Goal: Information Seeking & Learning: Understand process/instructions

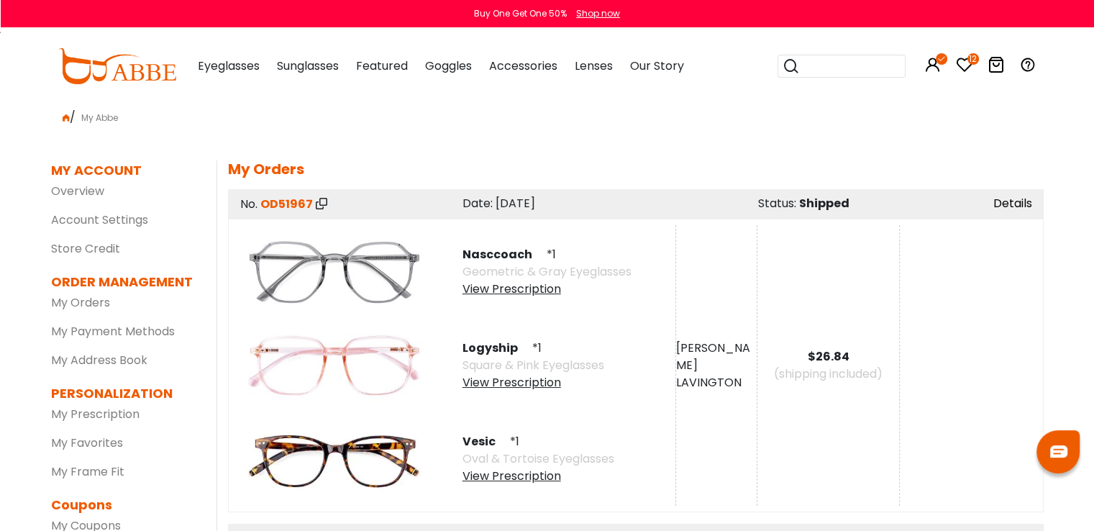
click at [1006, 199] on link "Details" at bounding box center [1012, 203] width 39 height 17
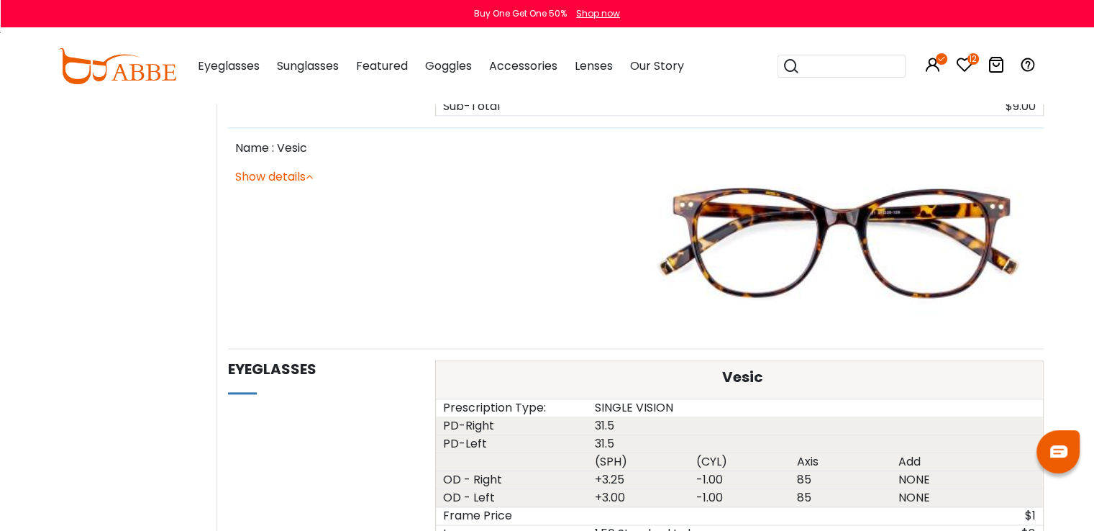
scroll to position [1743, 0]
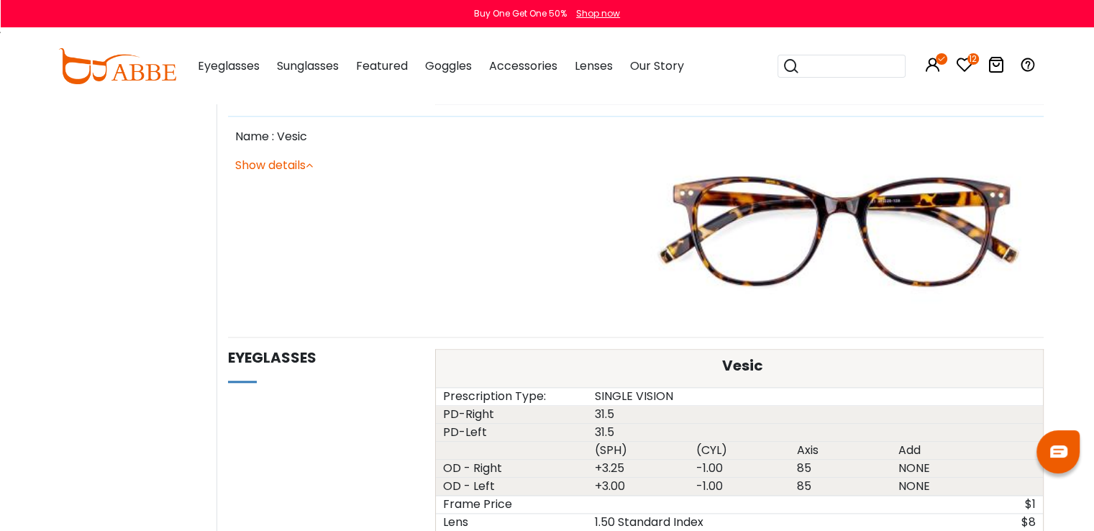
click at [312, 159] on icon at bounding box center [309, 165] width 7 height 12
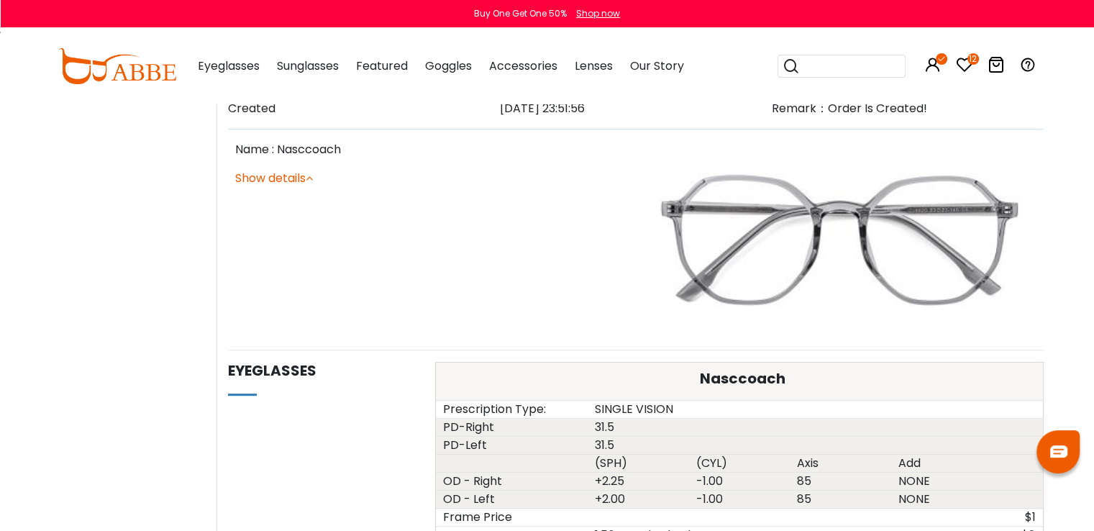
scroll to position [371, 0]
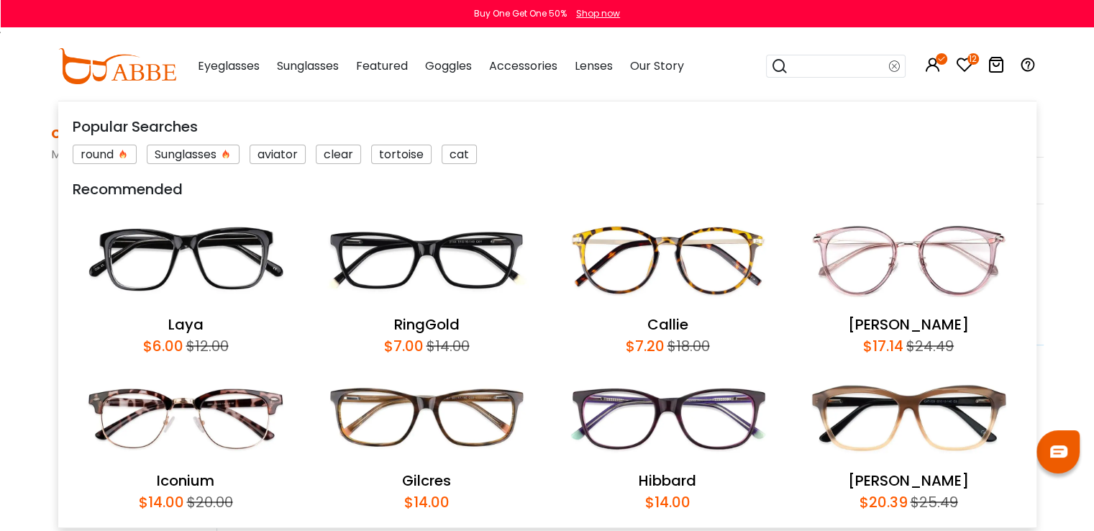
click at [806, 66] on input "search" at bounding box center [838, 66] width 101 height 22
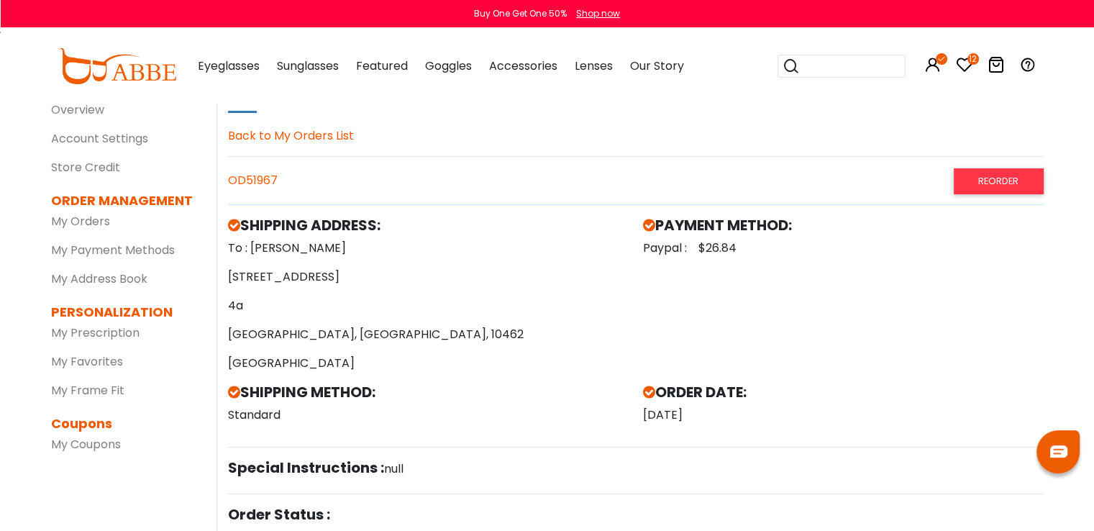
scroll to position [0, 0]
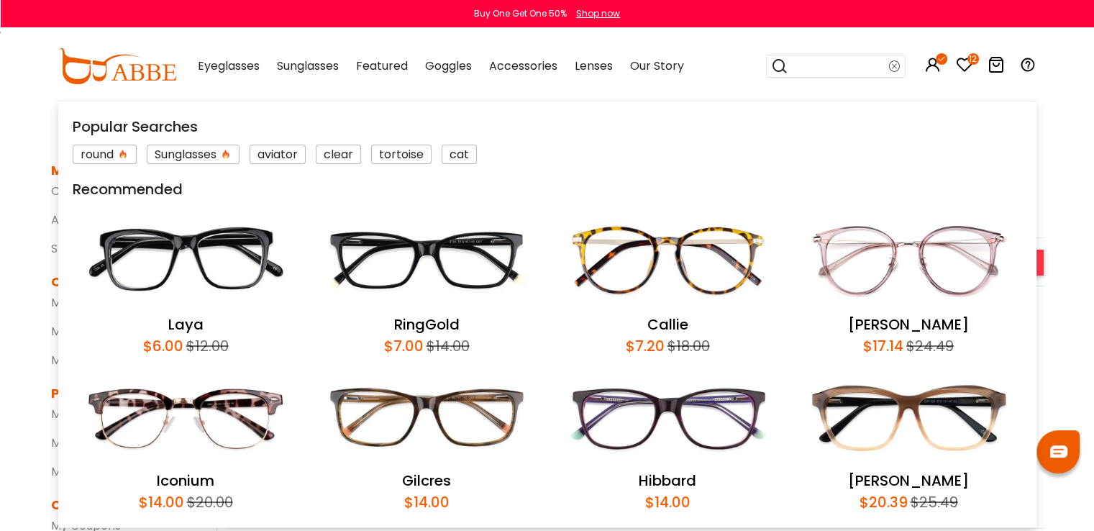
click at [812, 70] on input "search" at bounding box center [838, 66] width 101 height 22
type input "******"
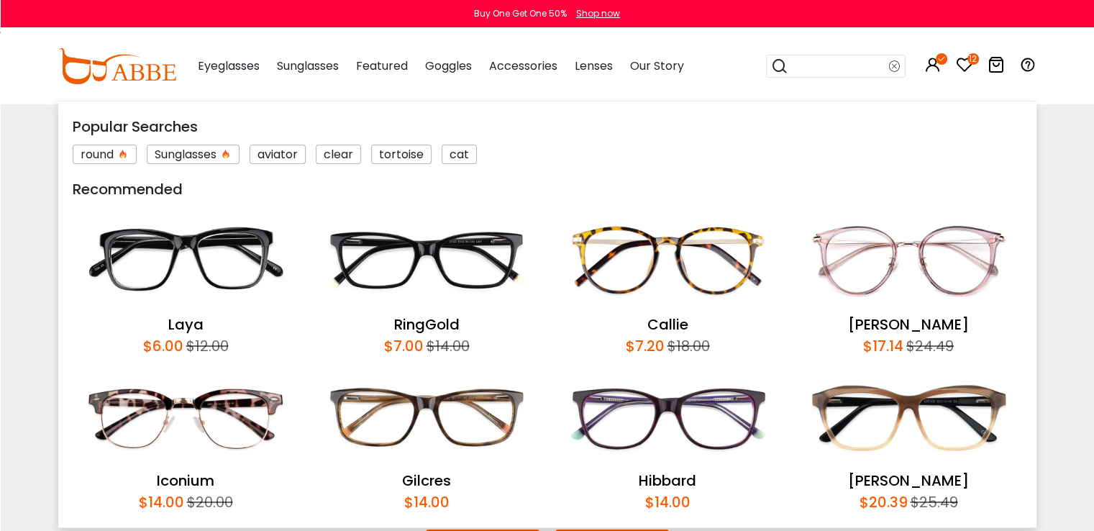
click at [851, 59] on input "search" at bounding box center [838, 66] width 101 height 22
type input "**********"
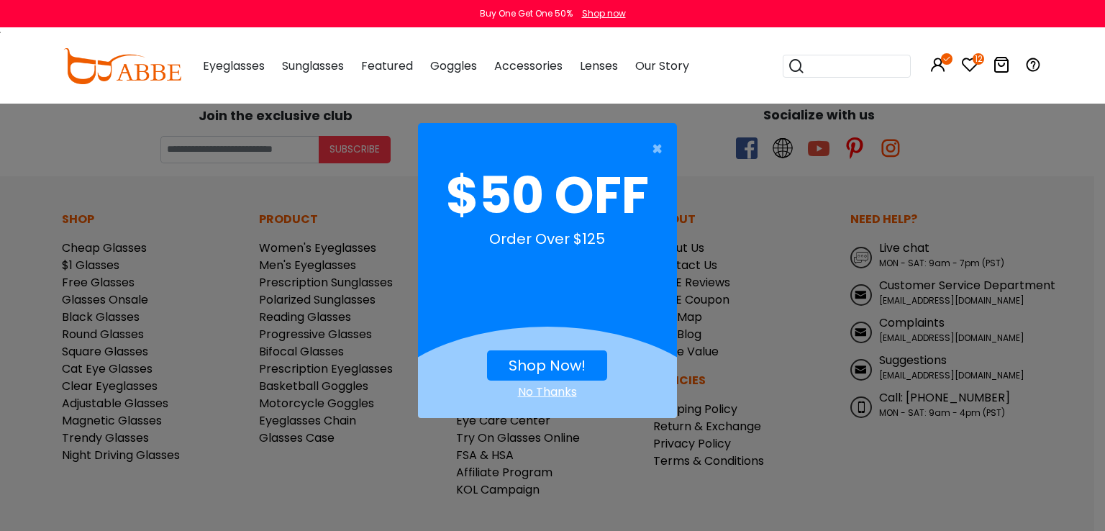
click at [563, 391] on div "No Thanks" at bounding box center [547, 391] width 259 height 17
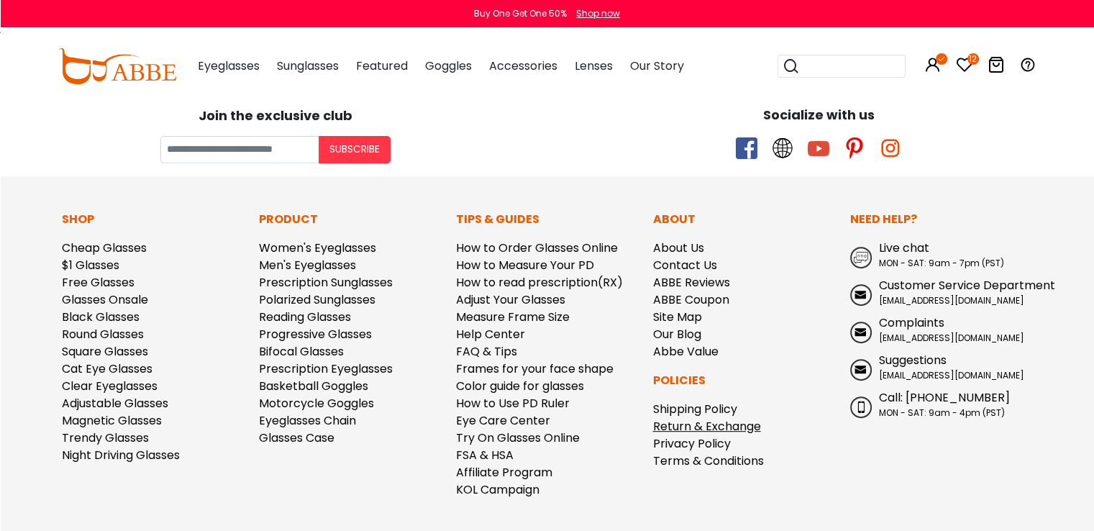
click at [725, 424] on link "Return & Exchange" at bounding box center [707, 426] width 108 height 17
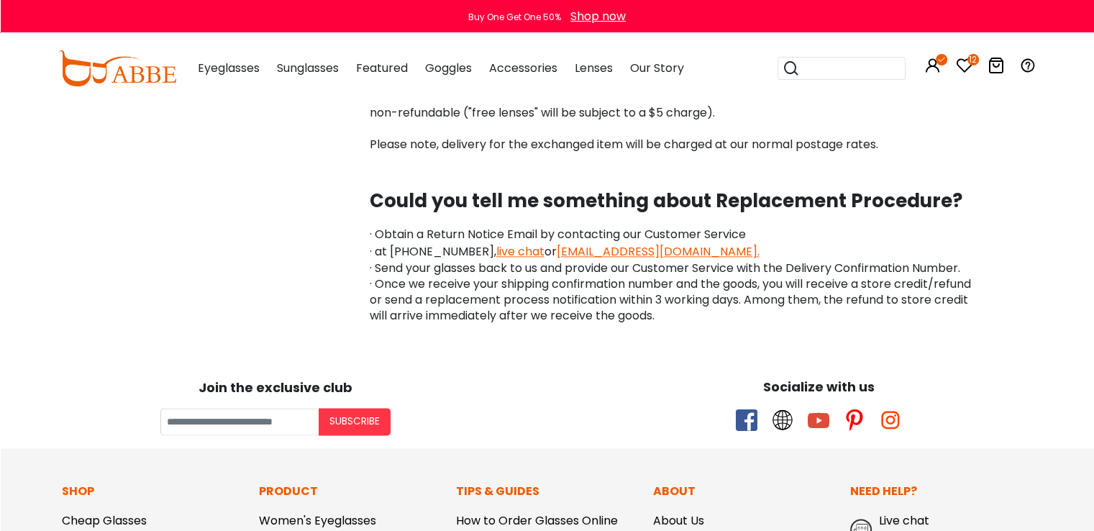
scroll to position [2089, 0]
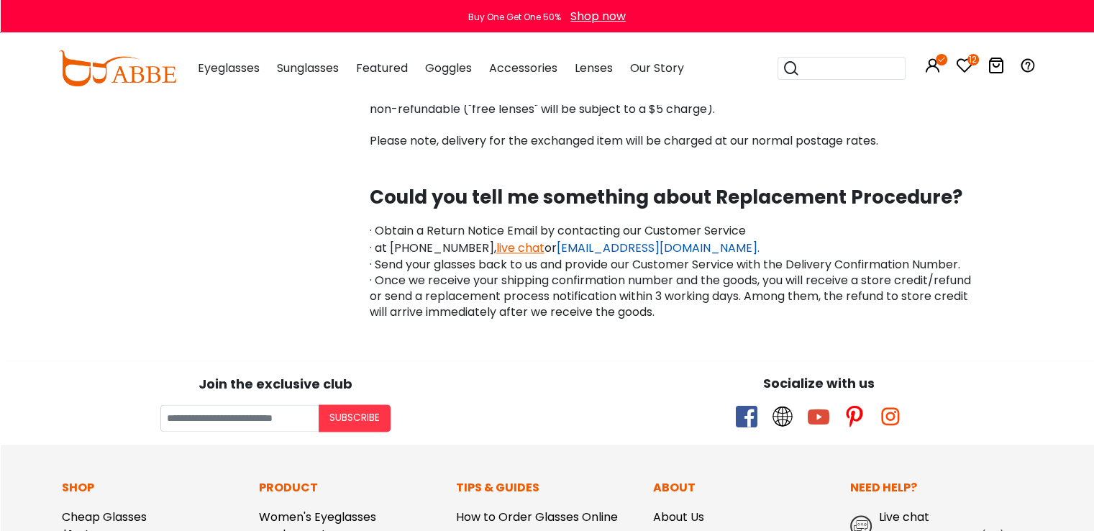
drag, startPoint x: 544, startPoint y: 259, endPoint x: 702, endPoint y: 260, distance: 157.5
click at [702, 260] on p "· Obtain a Return Notice Email by contacting our Customer Service · at [PHONE_N…" at bounding box center [677, 271] width 614 height 97
copy p "[EMAIL_ADDRESS][DOMAIN_NAME]"
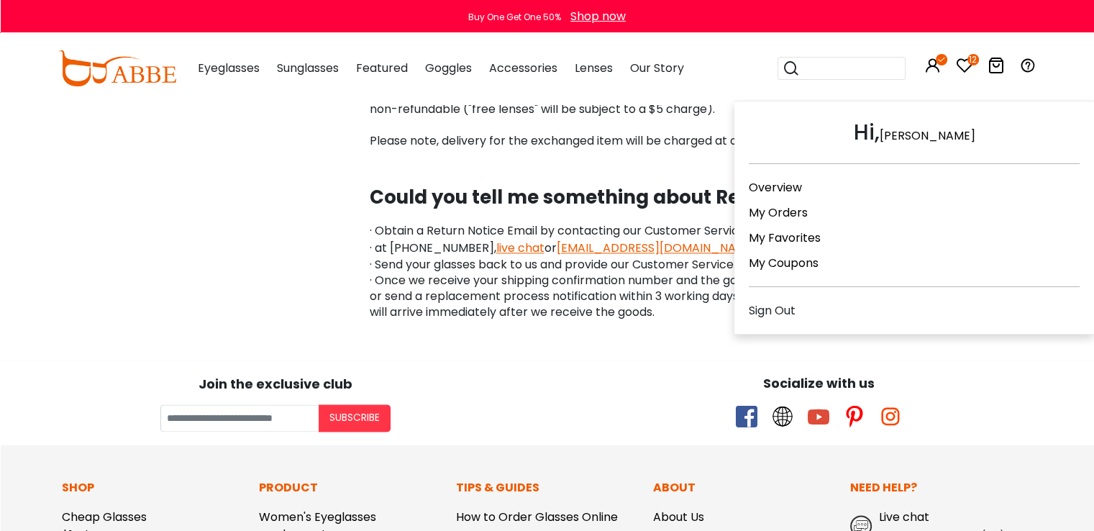
click at [932, 61] on icon at bounding box center [932, 65] width 17 height 17
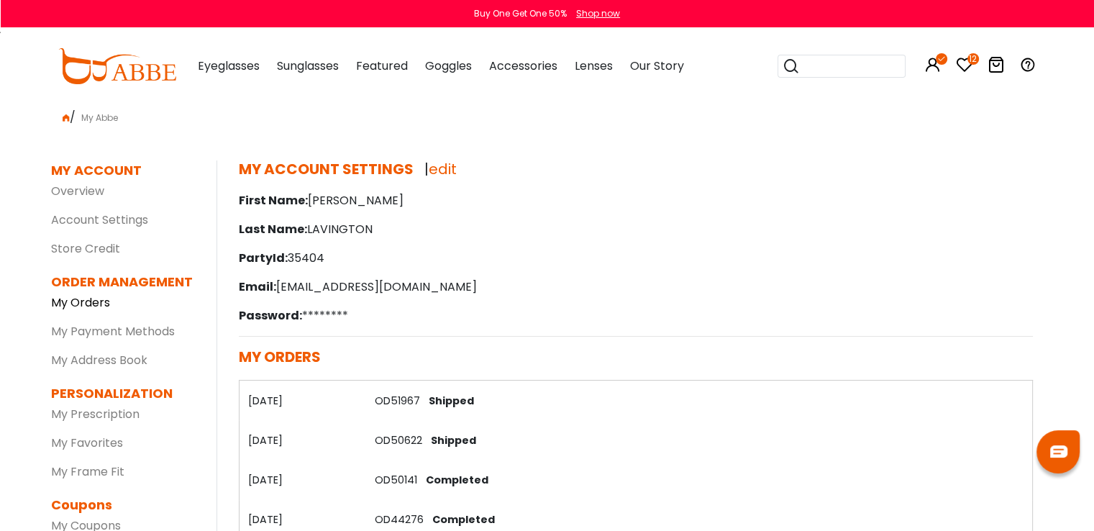
click at [105, 305] on link "My Orders" at bounding box center [80, 302] width 59 height 17
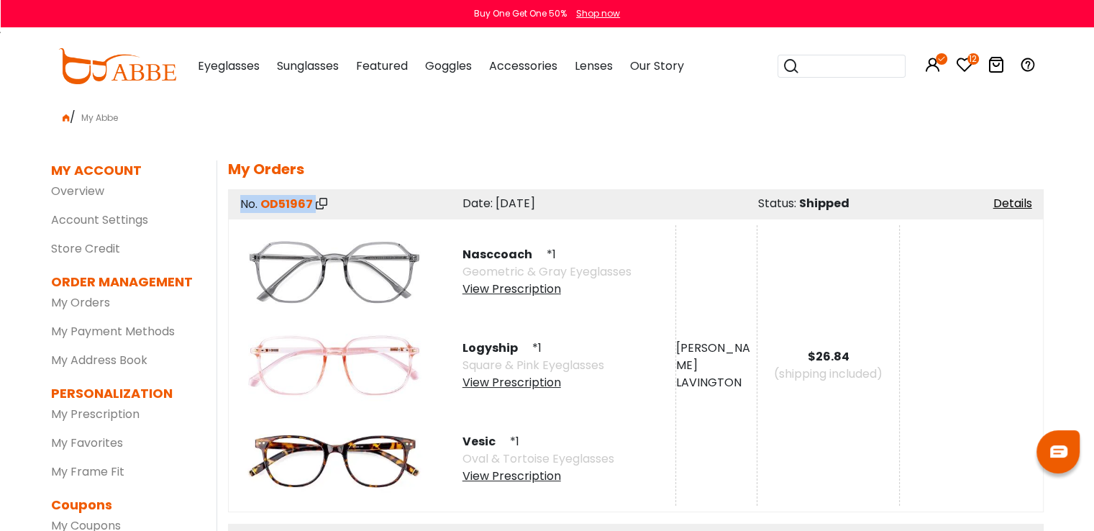
drag, startPoint x: 271, startPoint y: 204, endPoint x: 314, endPoint y: 203, distance: 43.2
click at [314, 203] on div "No. OD51967 *******" at bounding box center [338, 204] width 220 height 18
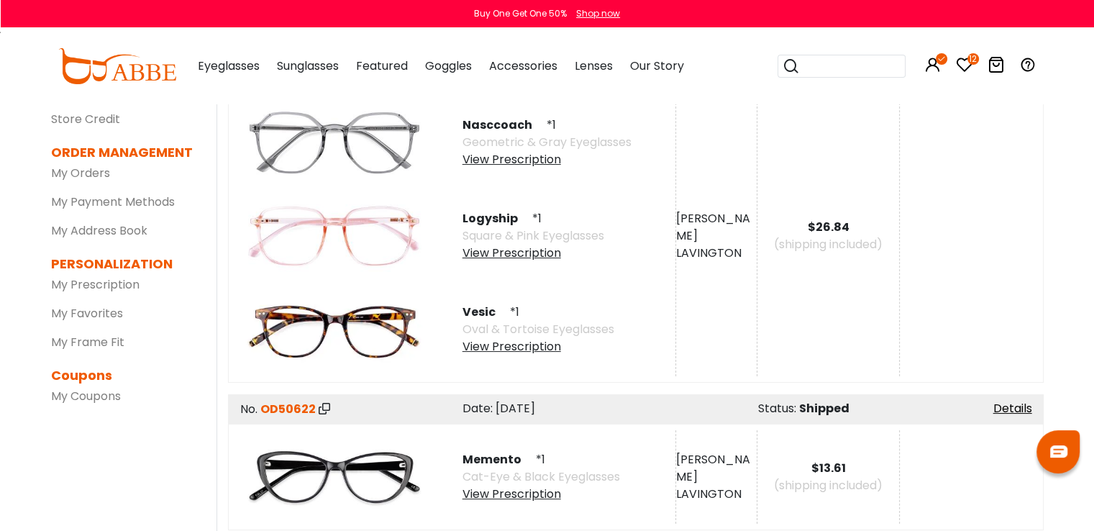
scroll to position [152, 0]
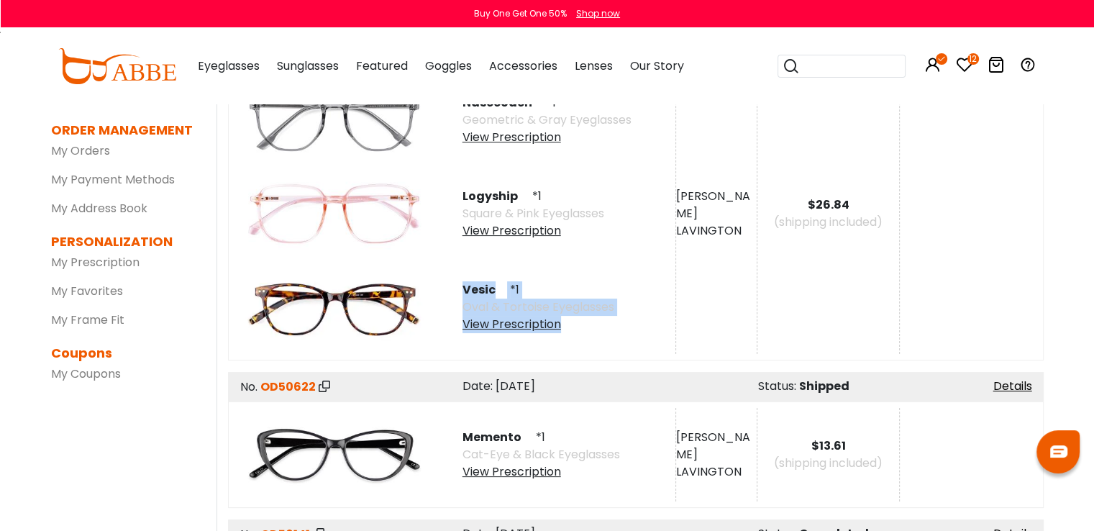
drag, startPoint x: 462, startPoint y: 288, endPoint x: 562, endPoint y: 324, distance: 105.8
click at [562, 324] on div "Vesic *1 Oval & Tortoise Eyeglasses View Prescription" at bounding box center [538, 307] width 152 height 52
copy div "Vesic *1 Oval & Tortoise Eyeglasses View Prescription"
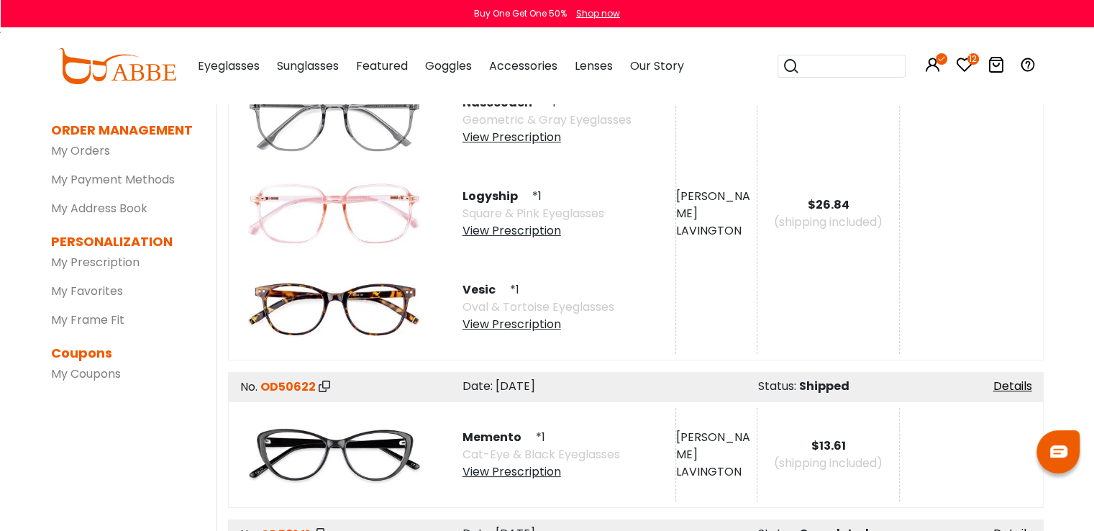
click at [543, 326] on div "View Prescription" at bounding box center [538, 324] width 152 height 17
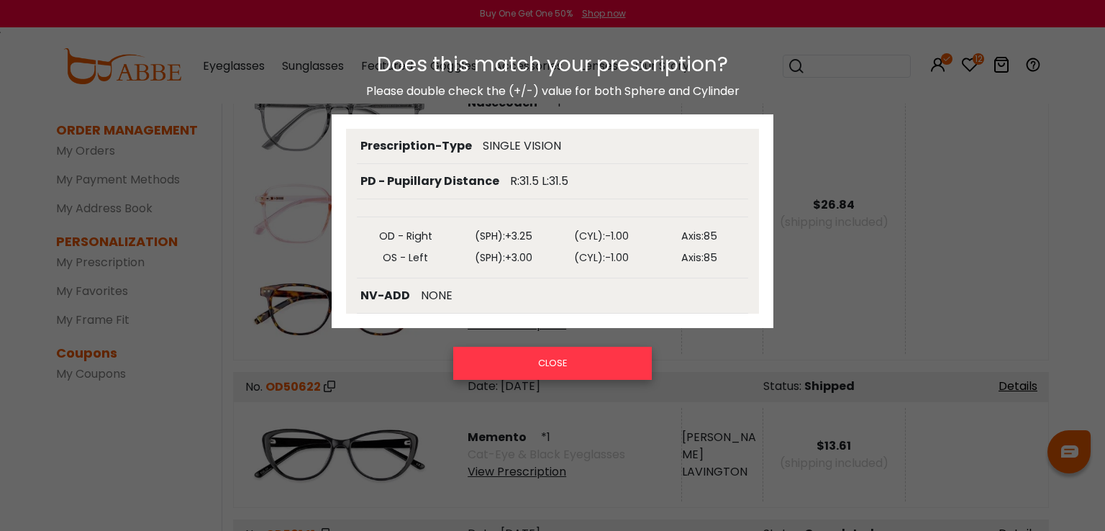
click at [558, 373] on button "CLOSE" at bounding box center [552, 363] width 199 height 33
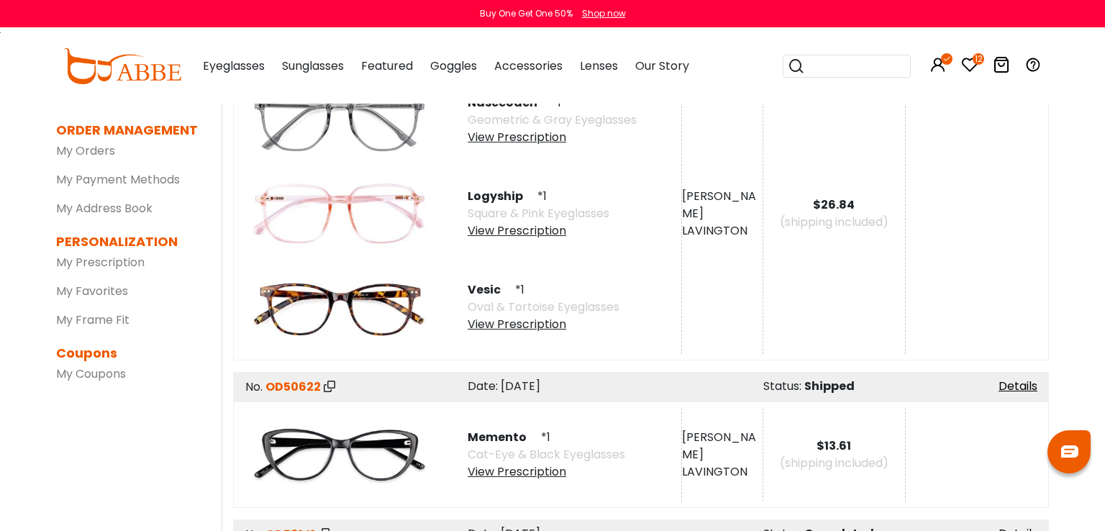
click at [547, 468] on div "View Prescription" at bounding box center [547, 471] width 158 height 17
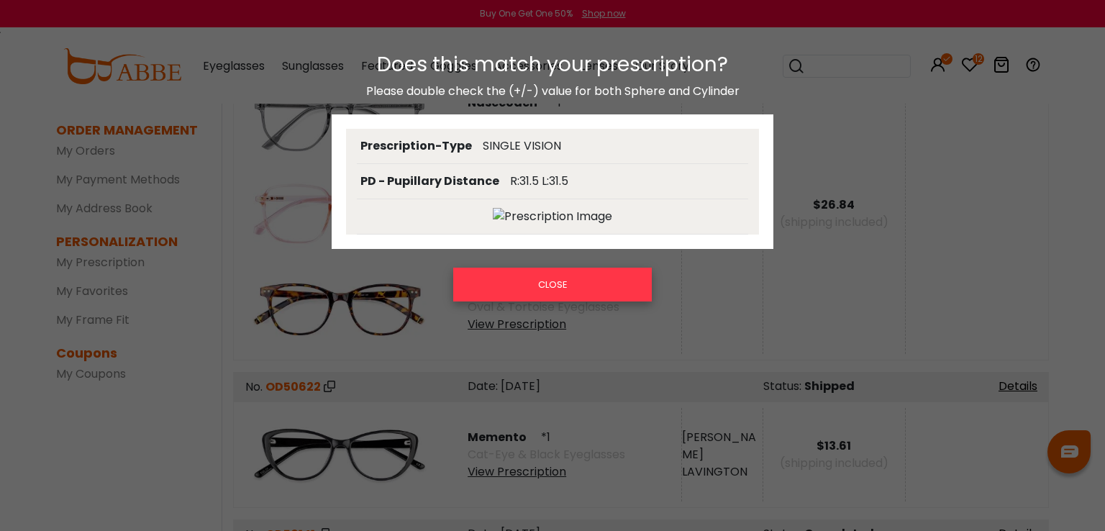
click at [560, 293] on button "CLOSE" at bounding box center [552, 284] width 199 height 33
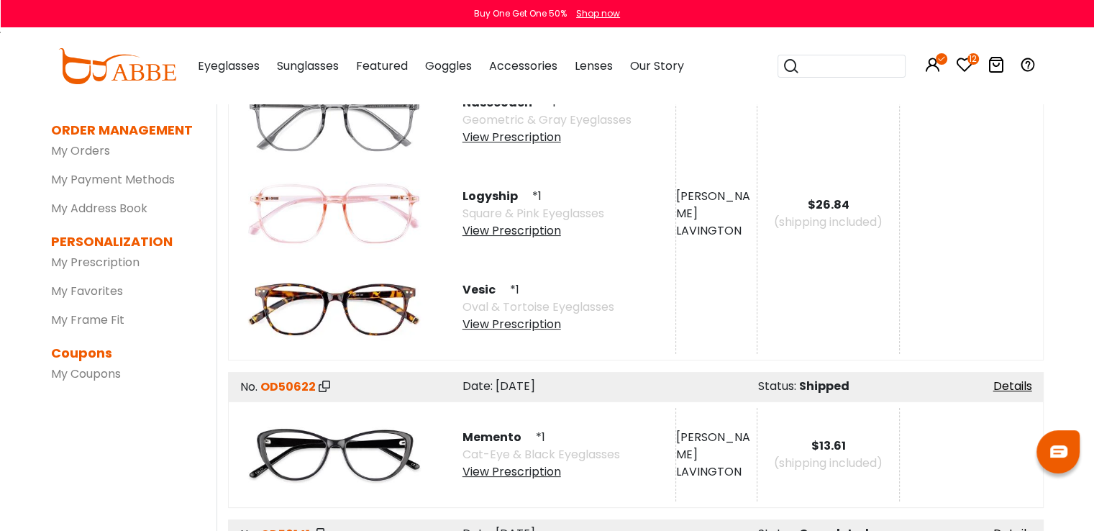
click at [535, 473] on div "View Prescription" at bounding box center [541, 471] width 158 height 17
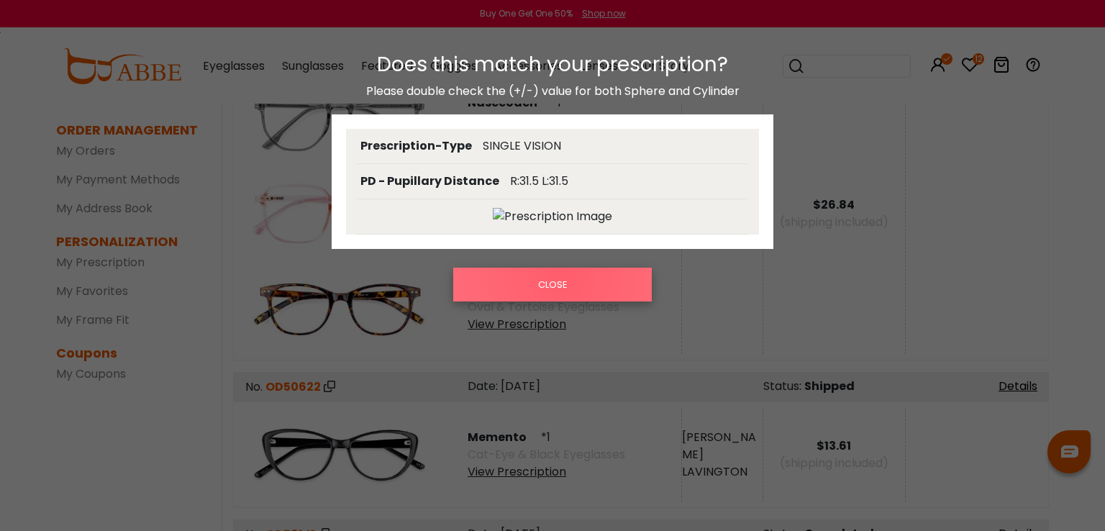
click at [562, 272] on button "CLOSE" at bounding box center [552, 284] width 199 height 33
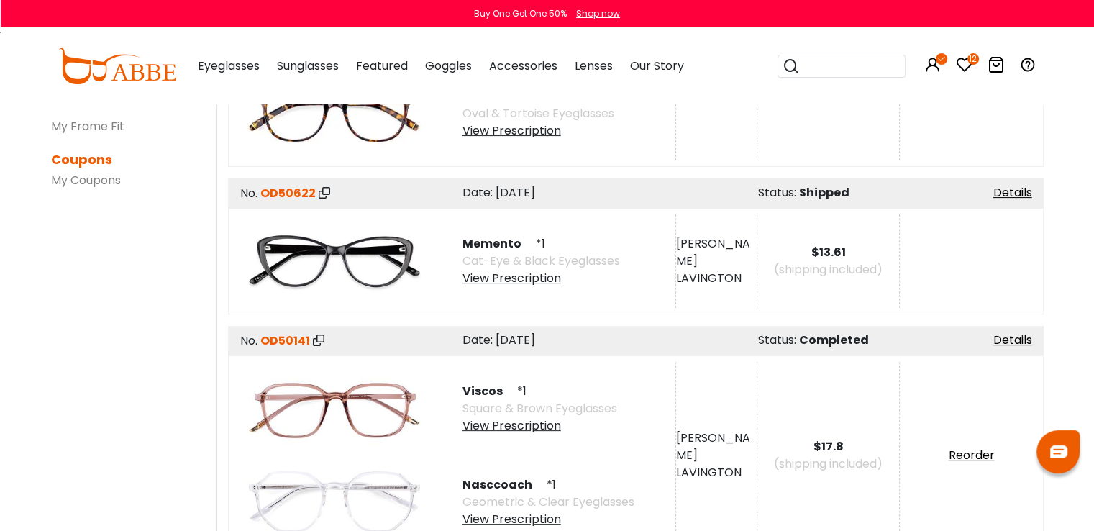
scroll to position [350, 0]
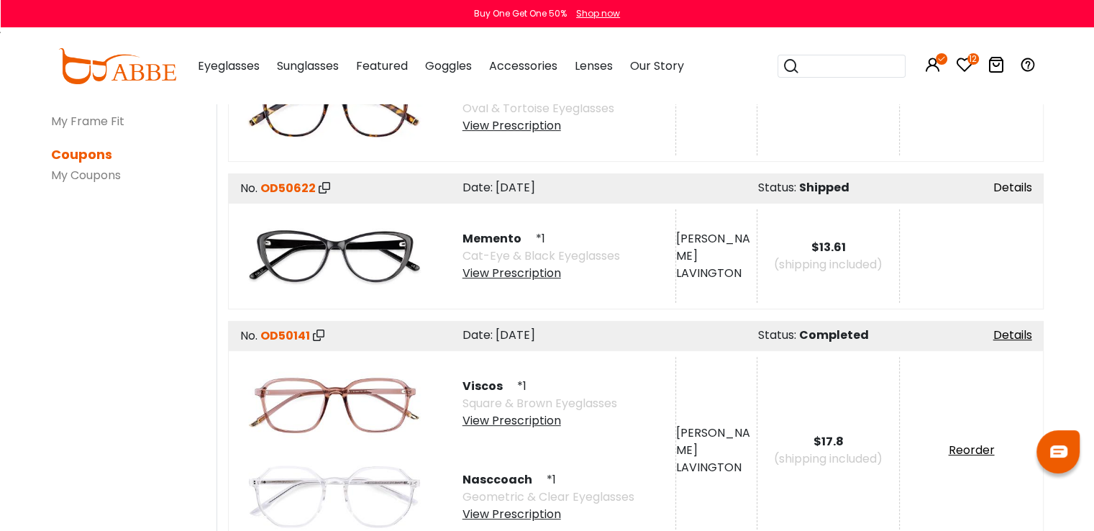
click at [1026, 188] on link "Details" at bounding box center [1012, 187] width 39 height 17
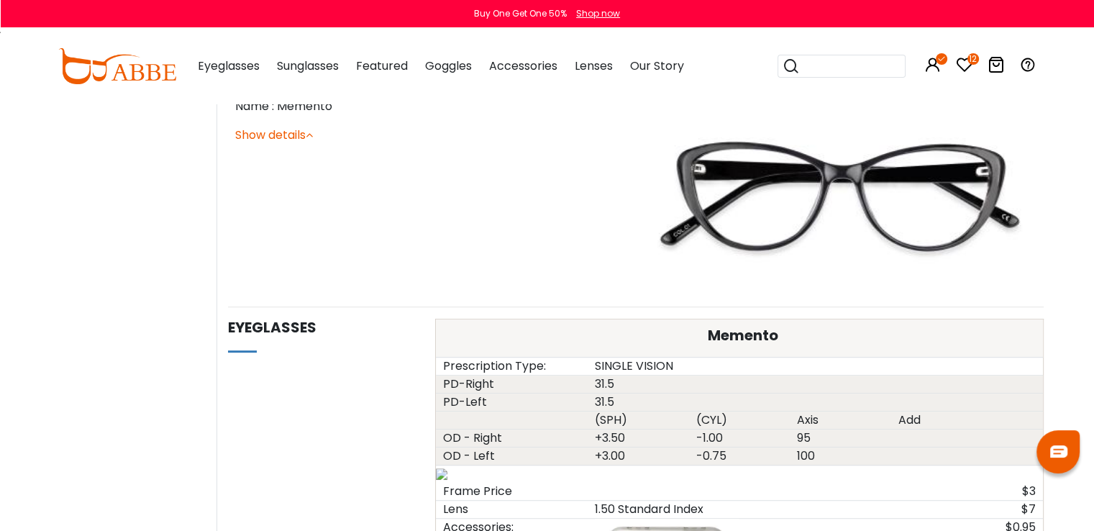
click at [1093, 285] on html "Eyeglasses Thanks for your subscription Please use coupon code " NEWCOMER " to …" at bounding box center [547, 377] width 1094 height 2015
click at [842, 493] on div "$3" at bounding box center [815, 491] width 455 height 17
click at [877, 1] on div "Buy One Get One 50% Shop now" at bounding box center [547, 13] width 1094 height 27
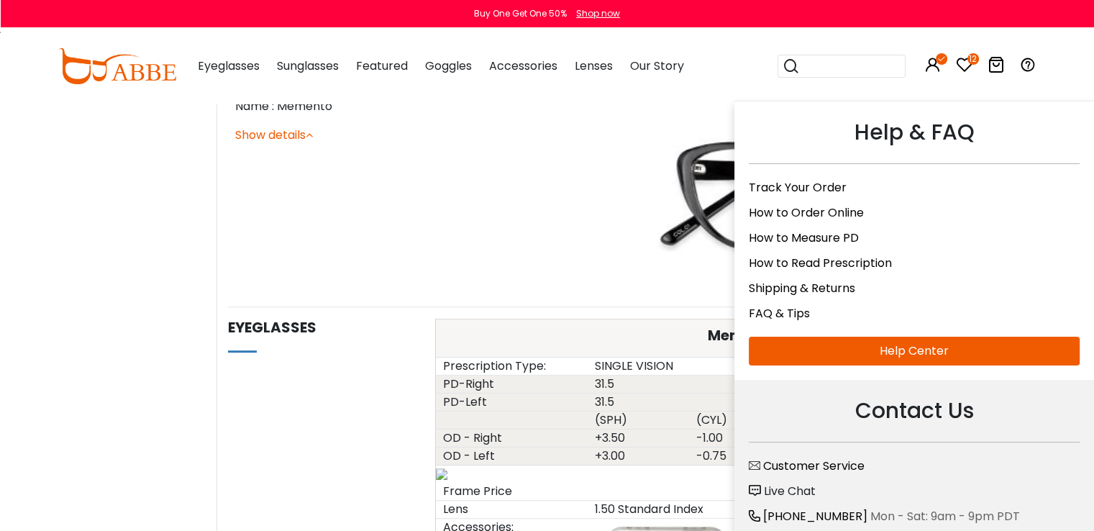
click at [1028, 94] on div "Help & FAQ Track Your Order How to Order Online How to Measure PD How to Read P…" at bounding box center [1027, 66] width 17 height 75
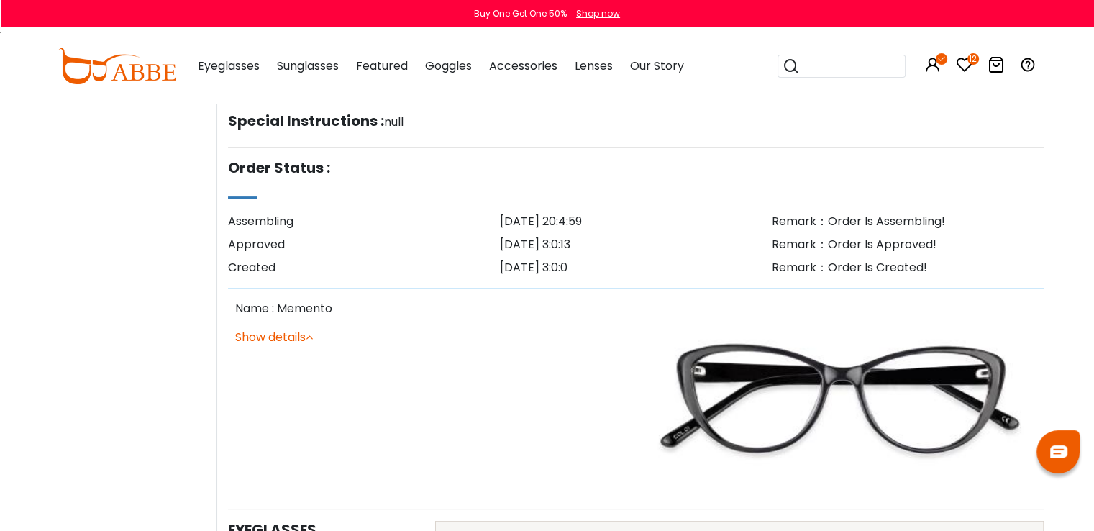
scroll to position [214, 0]
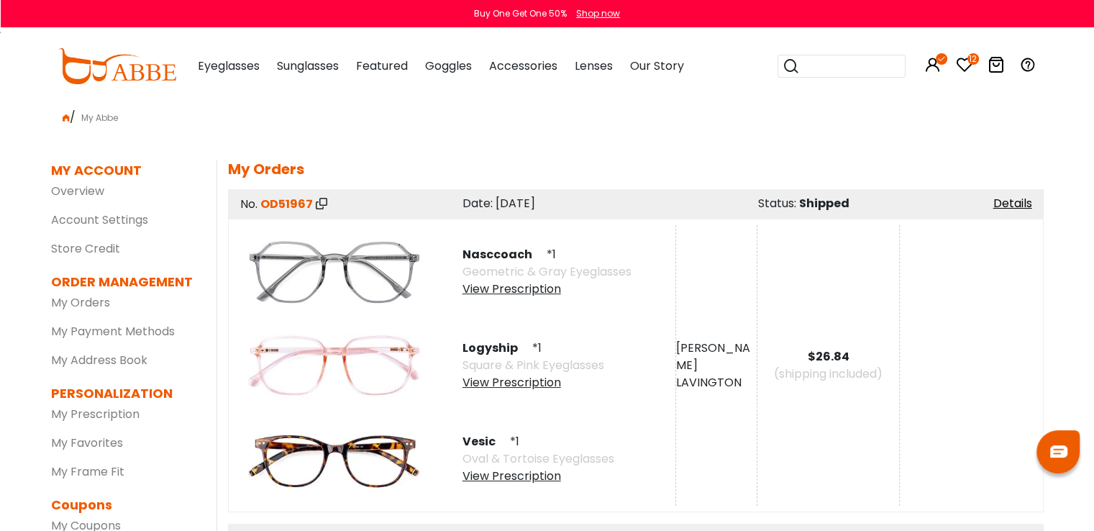
click at [514, 478] on div "View Prescription" at bounding box center [538, 476] width 152 height 17
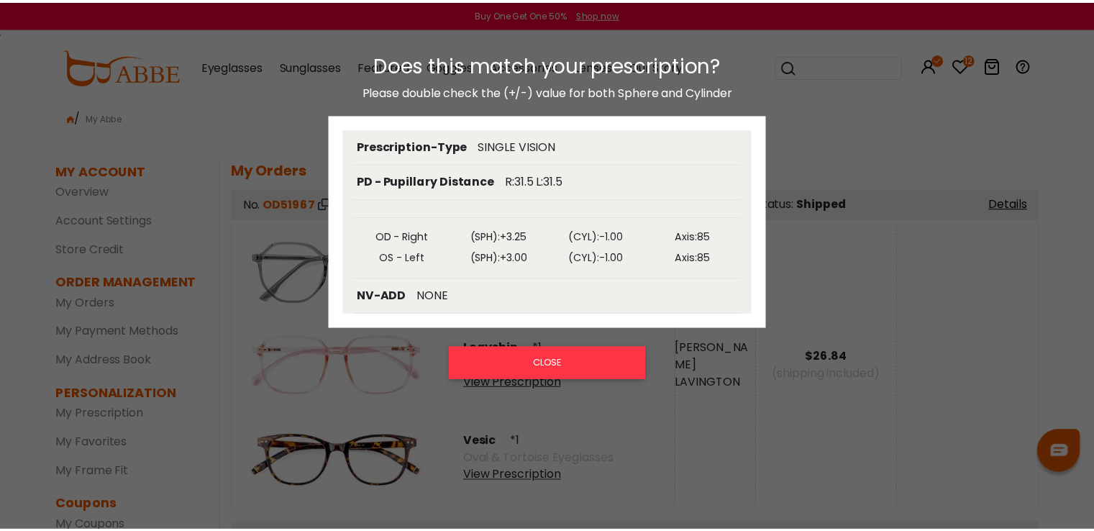
scroll to position [350, 0]
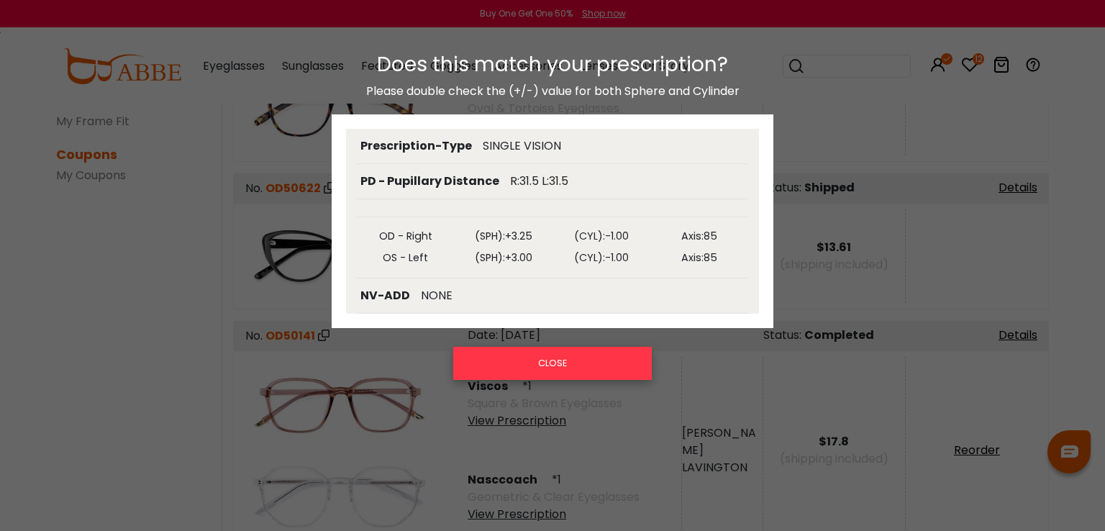
click at [550, 367] on button "CLOSE" at bounding box center [552, 363] width 199 height 33
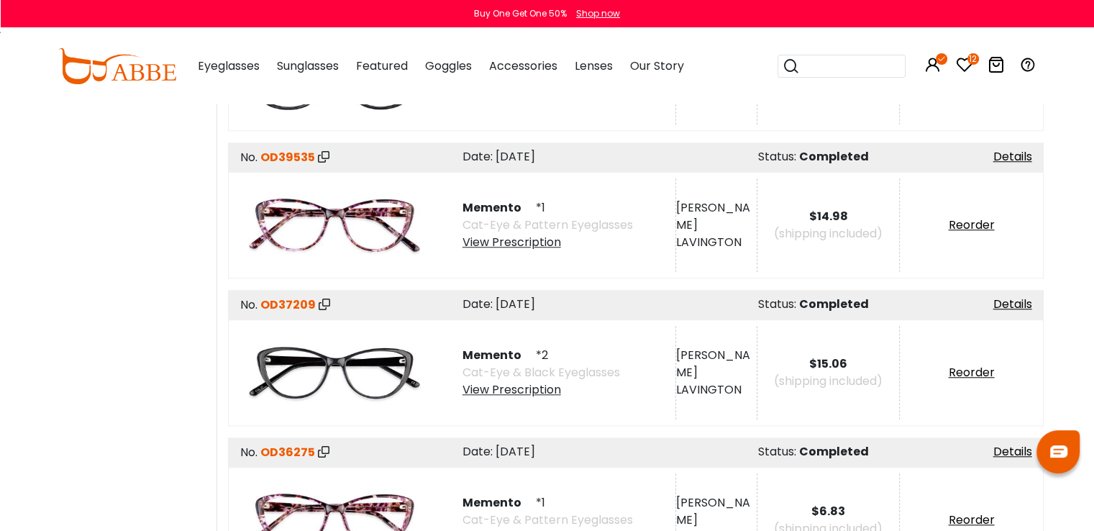
scroll to position [1256, 0]
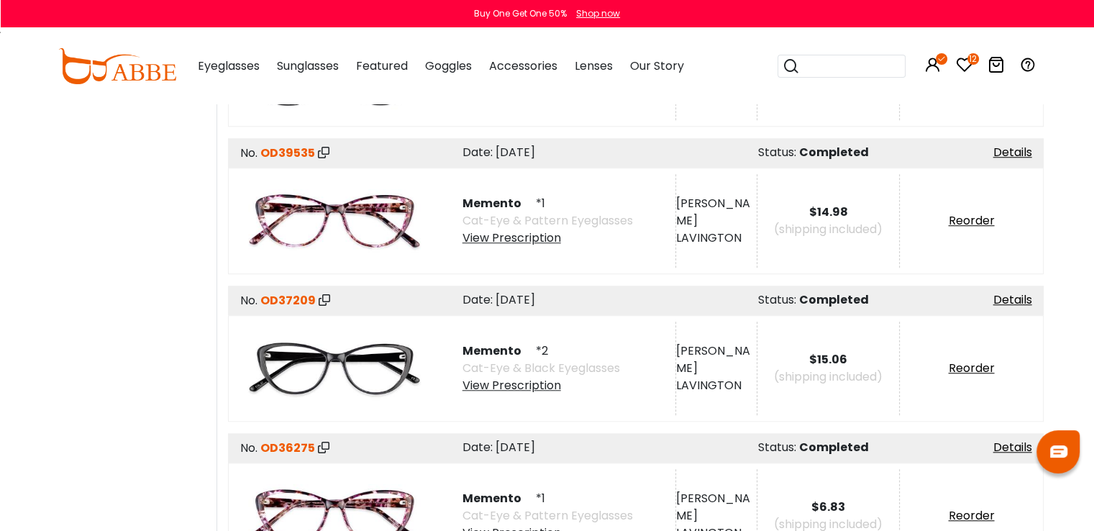
click at [521, 378] on div "View Prescription" at bounding box center [541, 385] width 158 height 17
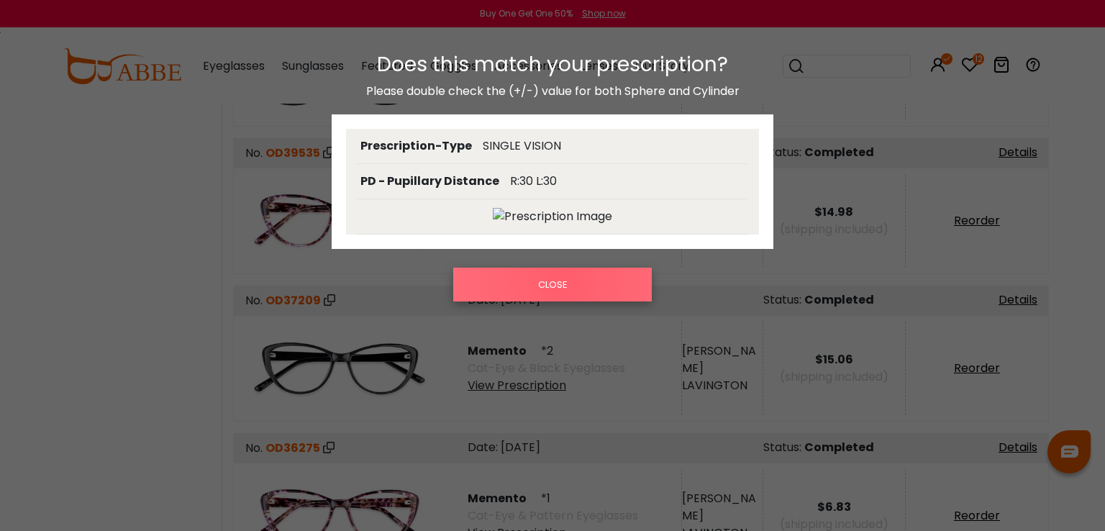
click at [564, 281] on button "CLOSE" at bounding box center [552, 284] width 199 height 33
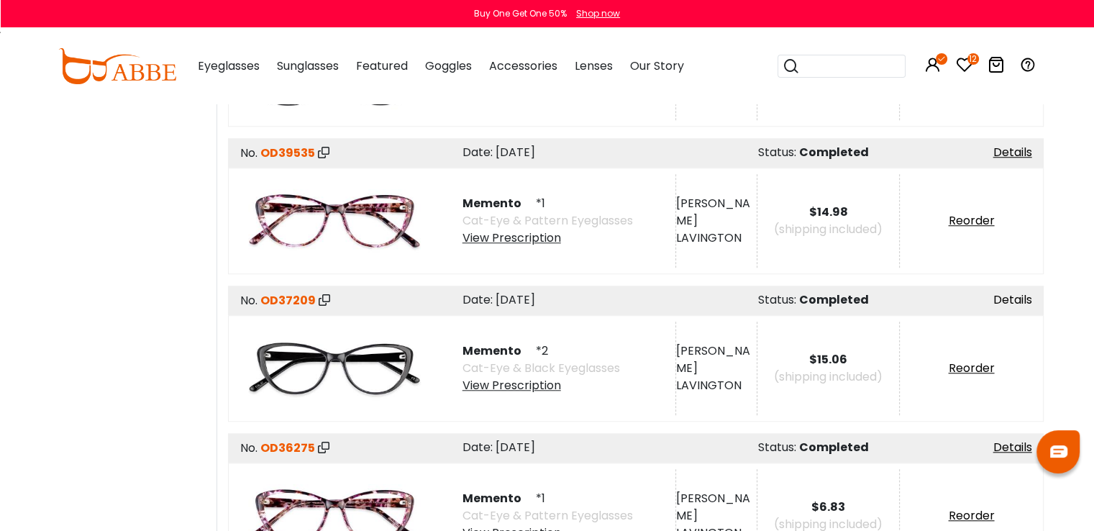
click at [1013, 299] on link "Details" at bounding box center [1012, 299] width 39 height 17
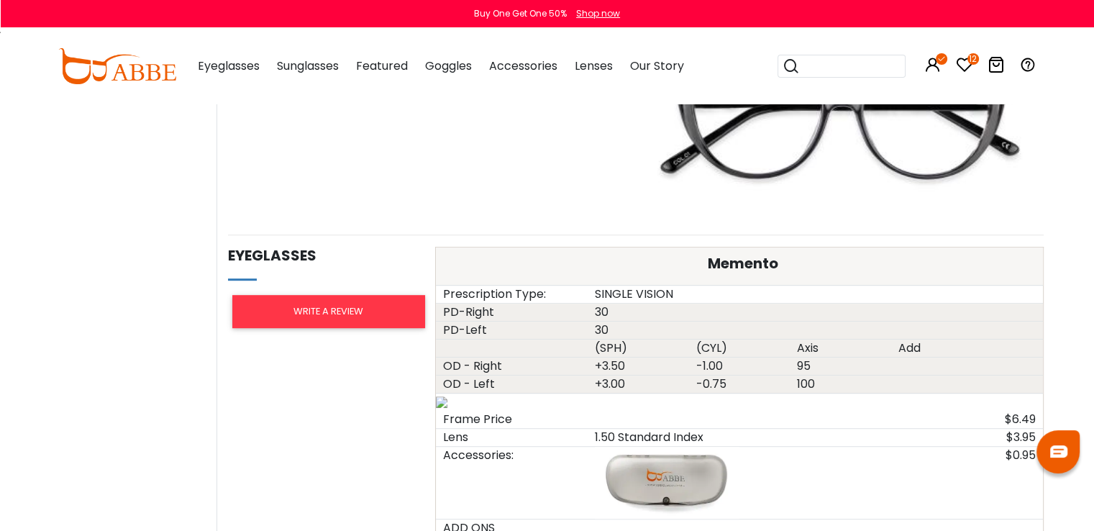
click at [1093, 300] on html "Eyeglasses Thanks for your subscription Please use coupon code " NEWCOMER " to …" at bounding box center [547, 294] width 1094 height 2038
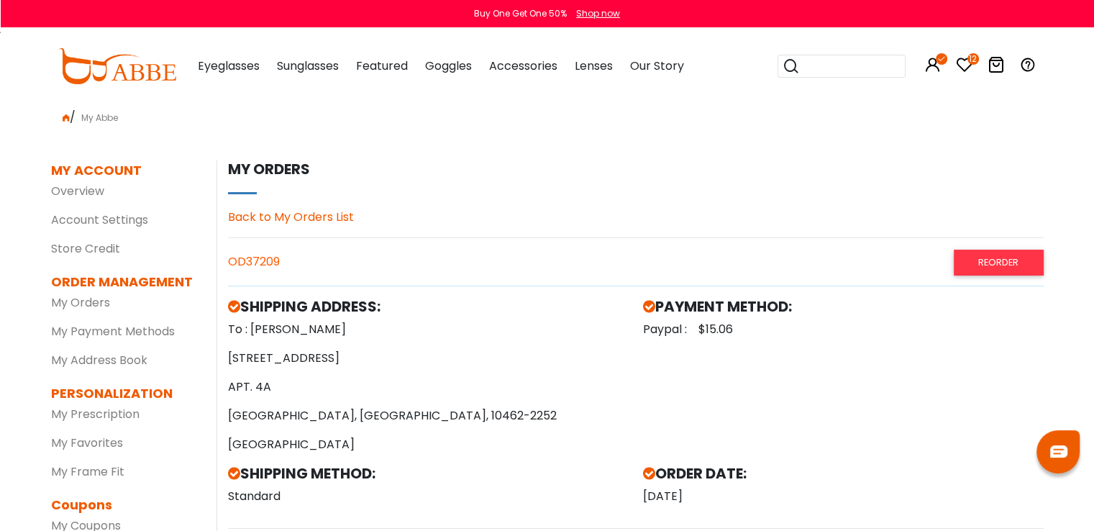
click at [281, 218] on link "Back to My Orders List" at bounding box center [291, 217] width 126 height 17
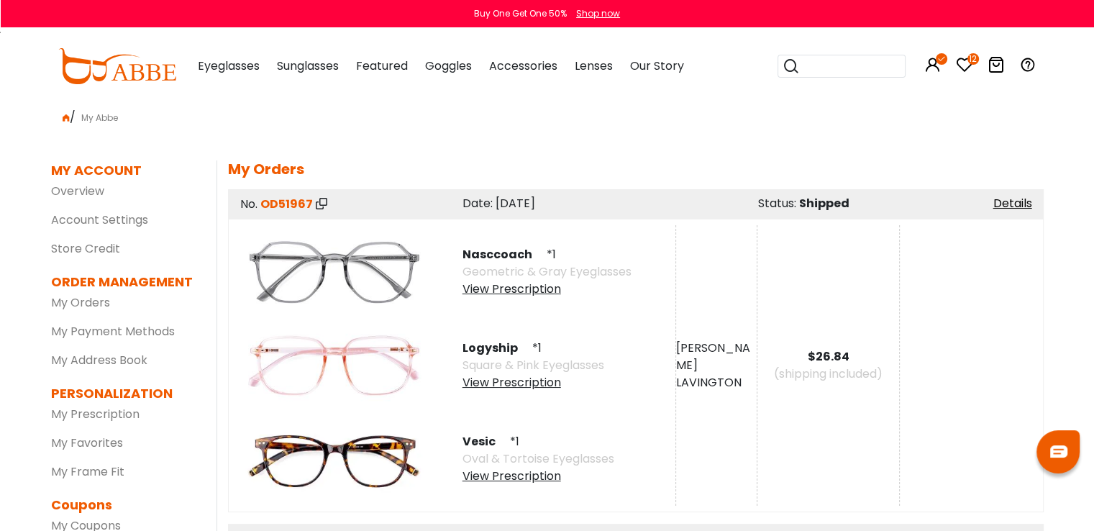
scroll to position [155, 0]
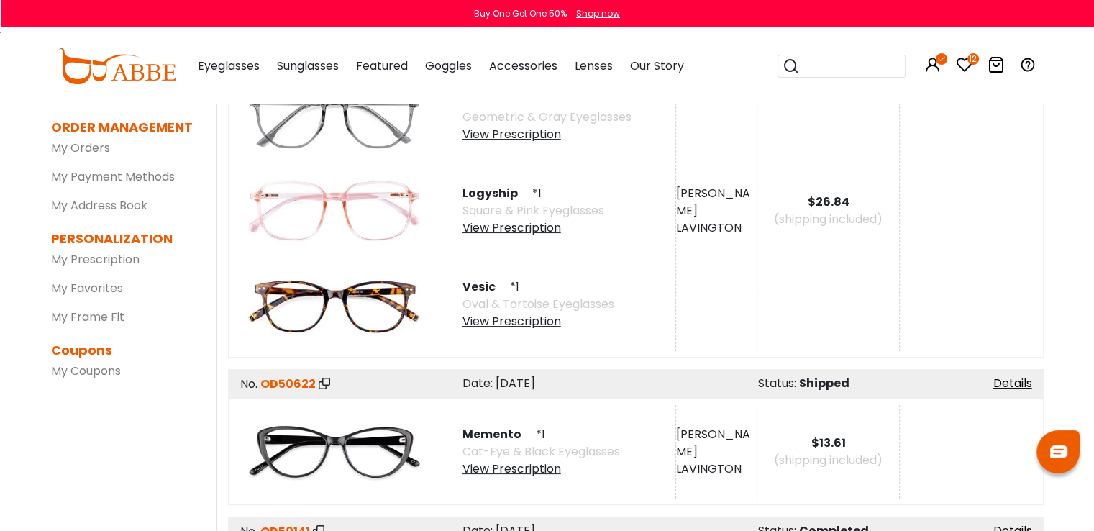
click at [544, 323] on div "View Prescription" at bounding box center [538, 321] width 152 height 17
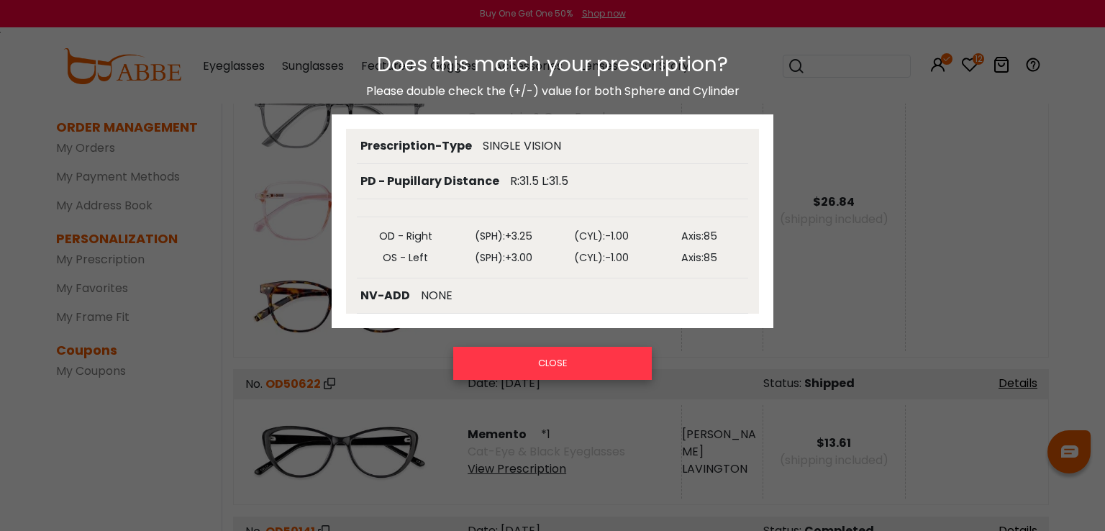
click at [580, 364] on button "CLOSE" at bounding box center [552, 363] width 199 height 33
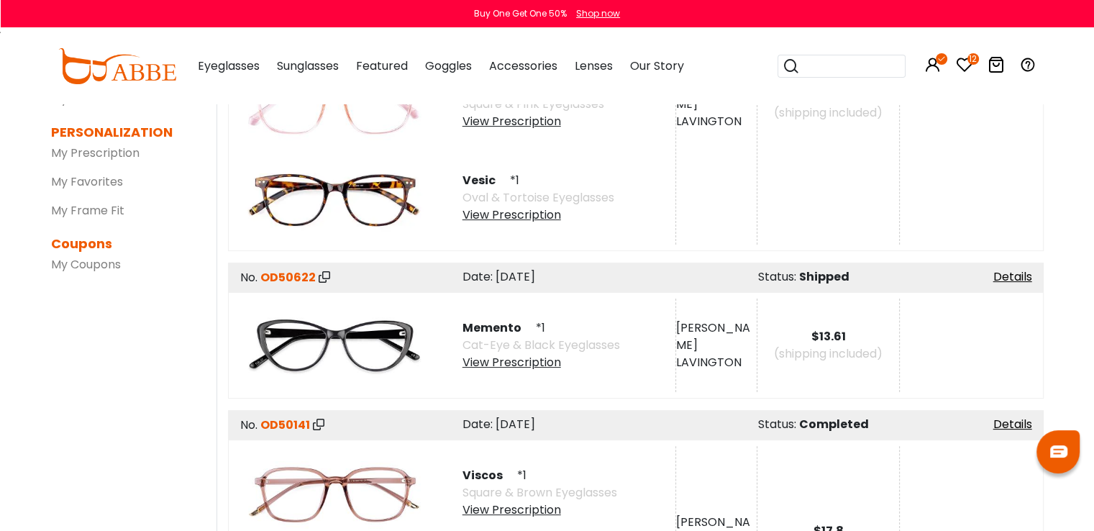
scroll to position [183, 0]
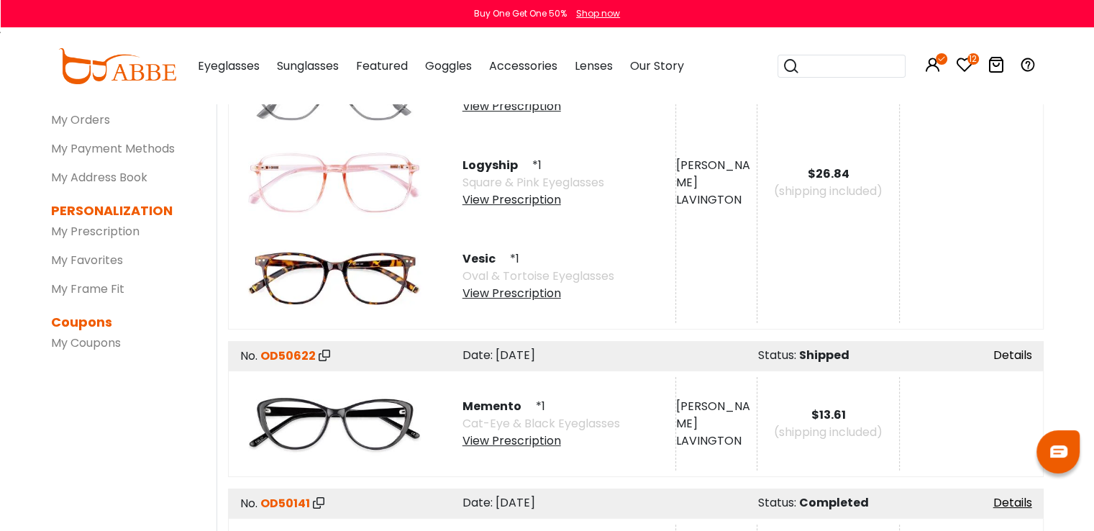
click at [1014, 353] on link "Details" at bounding box center [1012, 355] width 39 height 17
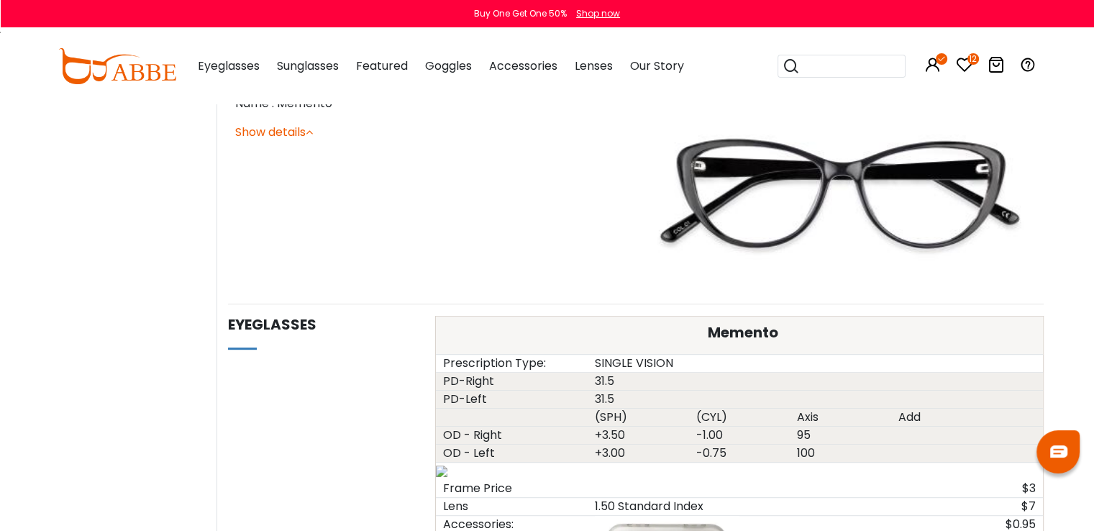
scroll to position [660, 0]
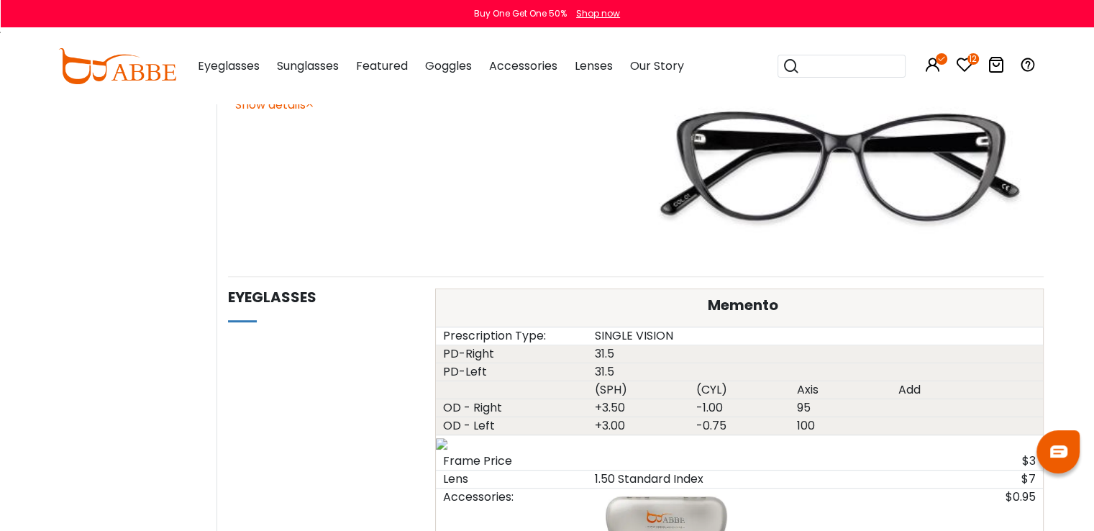
drag, startPoint x: 0, startPoint y: 0, endPoint x: 1104, endPoint y: 296, distance: 1142.9
click at [1093, 296] on html "Eyeglasses Thanks for your subscription Please use coupon code " NEWCOMER " to …" at bounding box center [547, 347] width 1094 height 2015
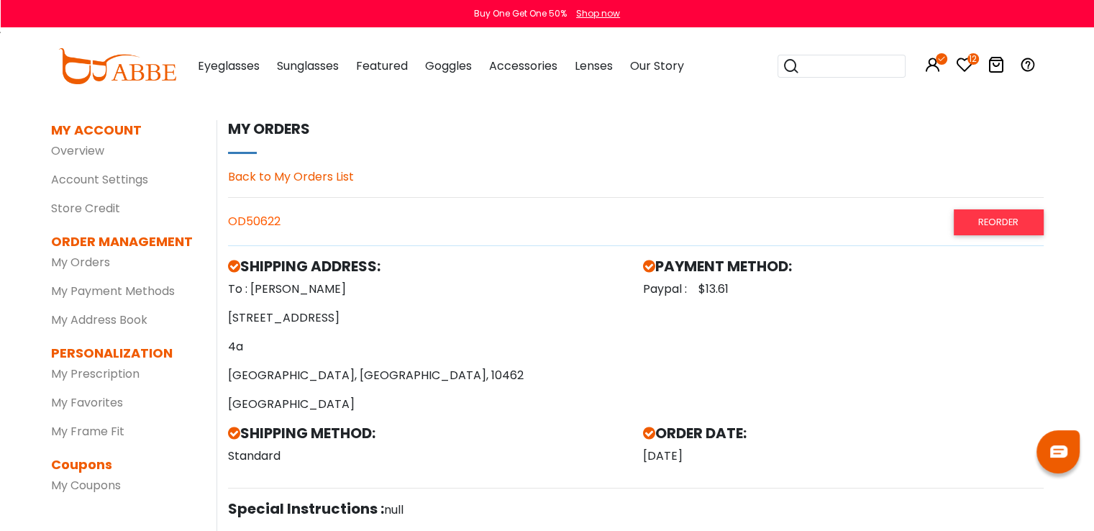
scroll to position [0, 0]
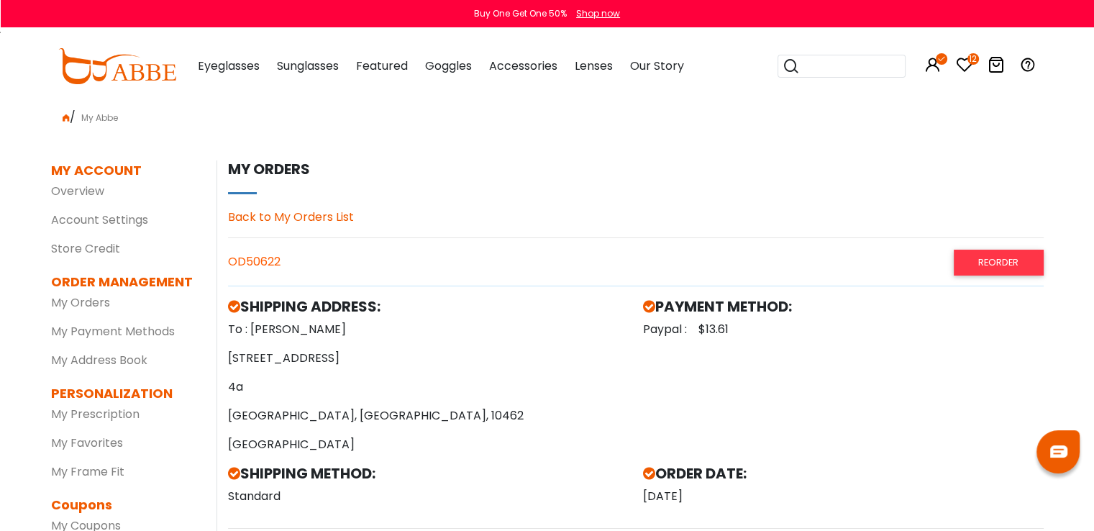
click at [273, 215] on link "Back to My Orders List" at bounding box center [291, 217] width 126 height 17
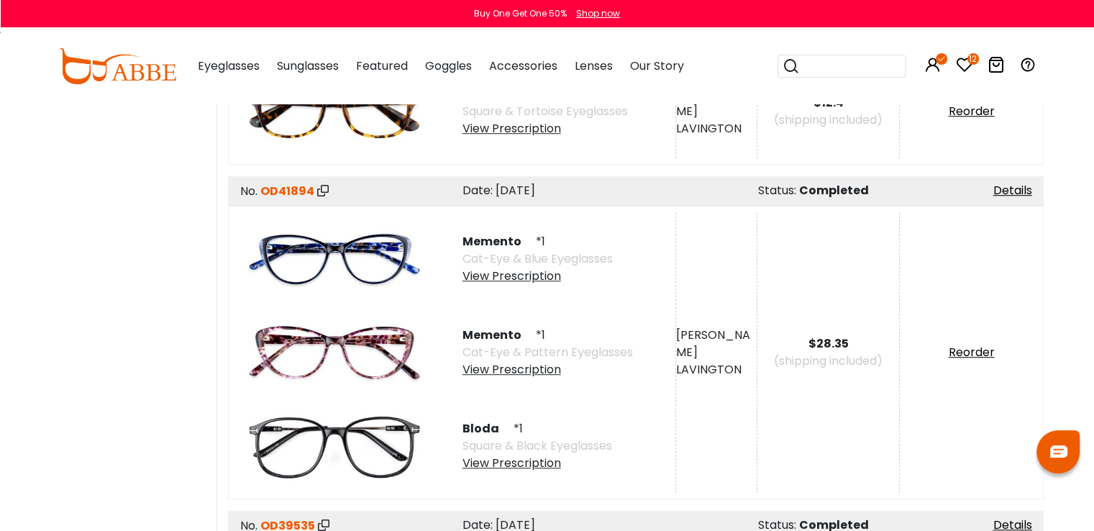
scroll to position [888, 0]
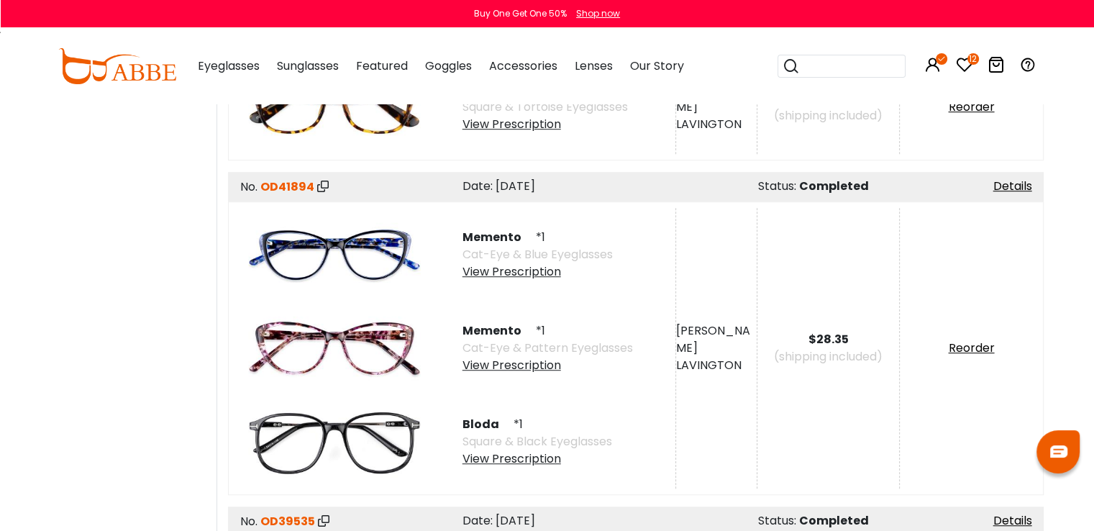
drag, startPoint x: 1096, startPoint y: 91, endPoint x: 1104, endPoint y: 214, distance: 122.5
click at [517, 460] on div "View Prescription" at bounding box center [537, 458] width 150 height 17
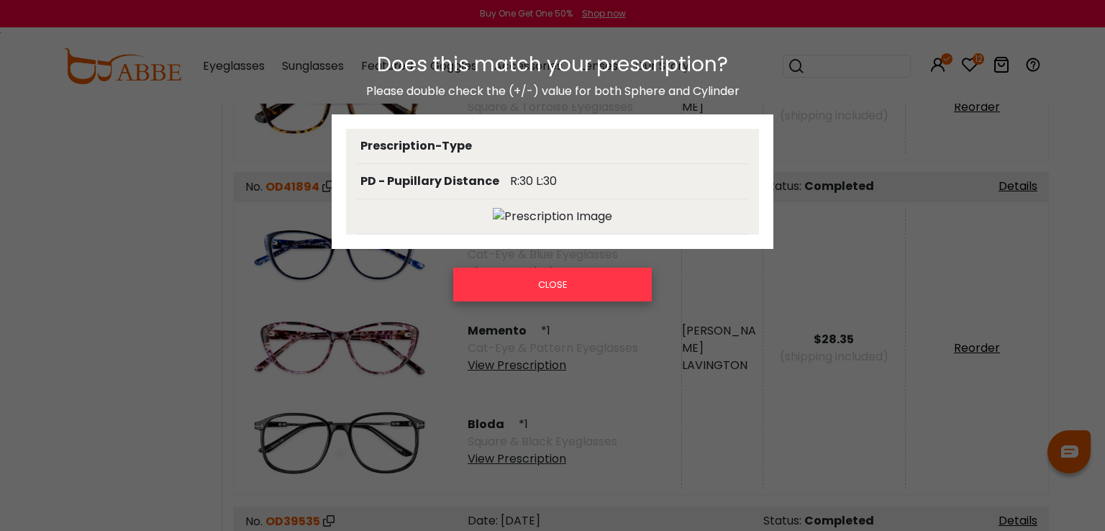
click at [563, 289] on button "CLOSE" at bounding box center [552, 284] width 199 height 33
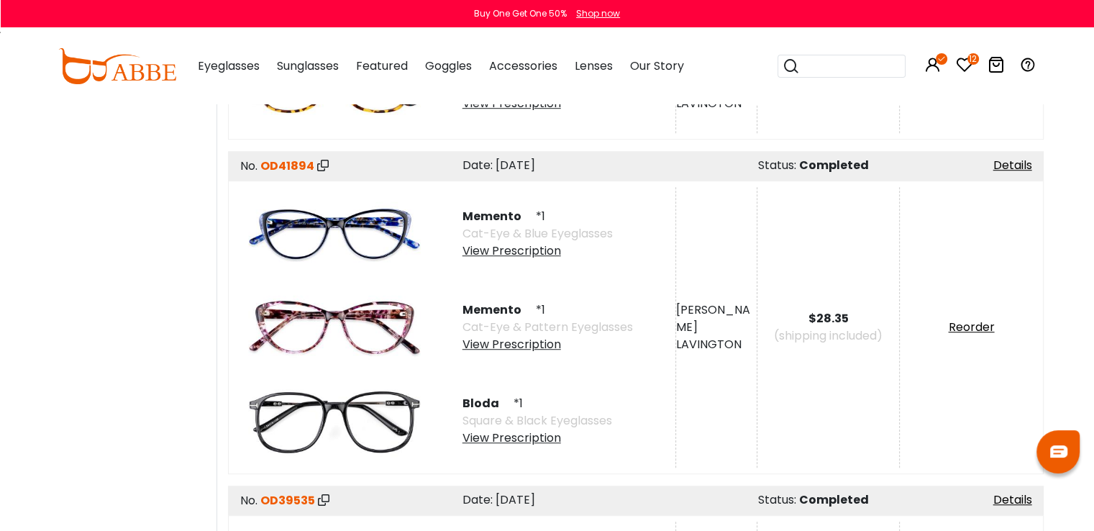
scroll to position [912, 0]
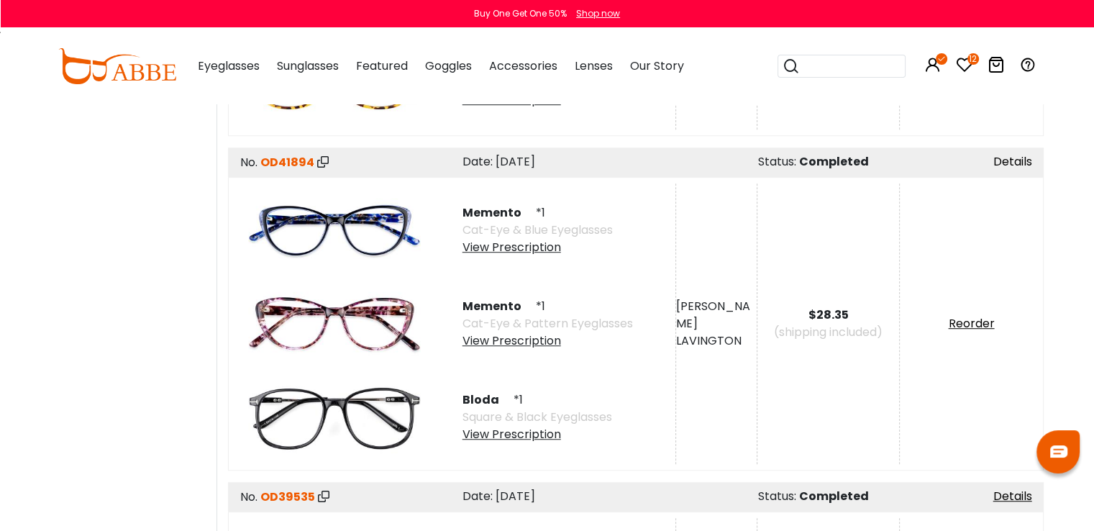
click at [1010, 155] on link "Details" at bounding box center [1012, 161] width 39 height 17
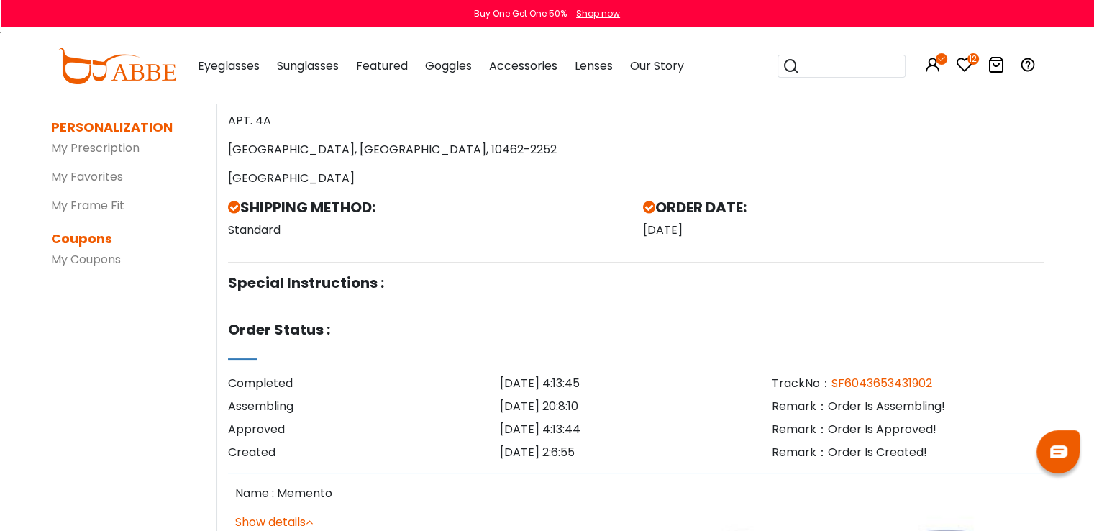
scroll to position [270, 0]
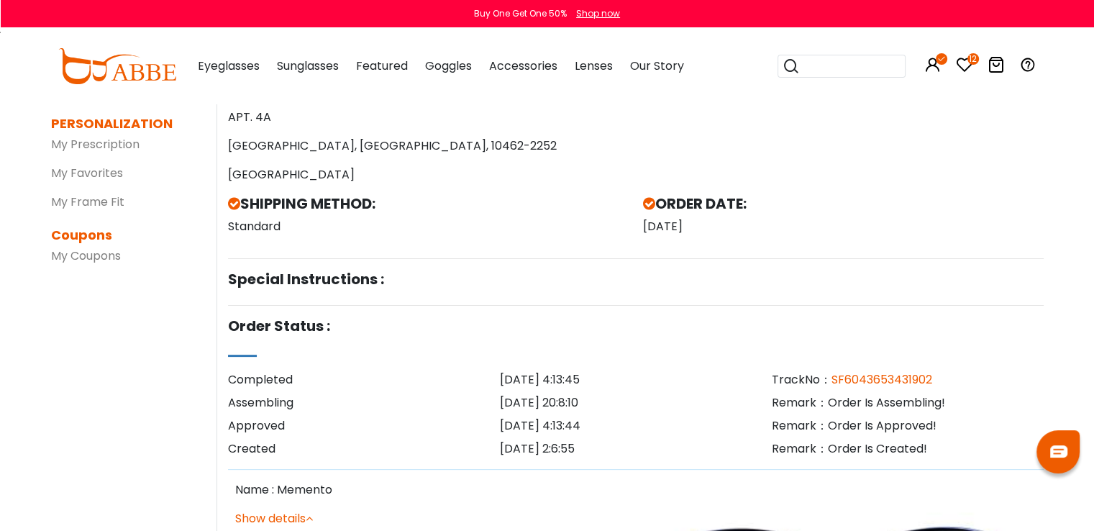
click at [662, 386] on div "[DATE] 4:13:45" at bounding box center [636, 379] width 272 height 17
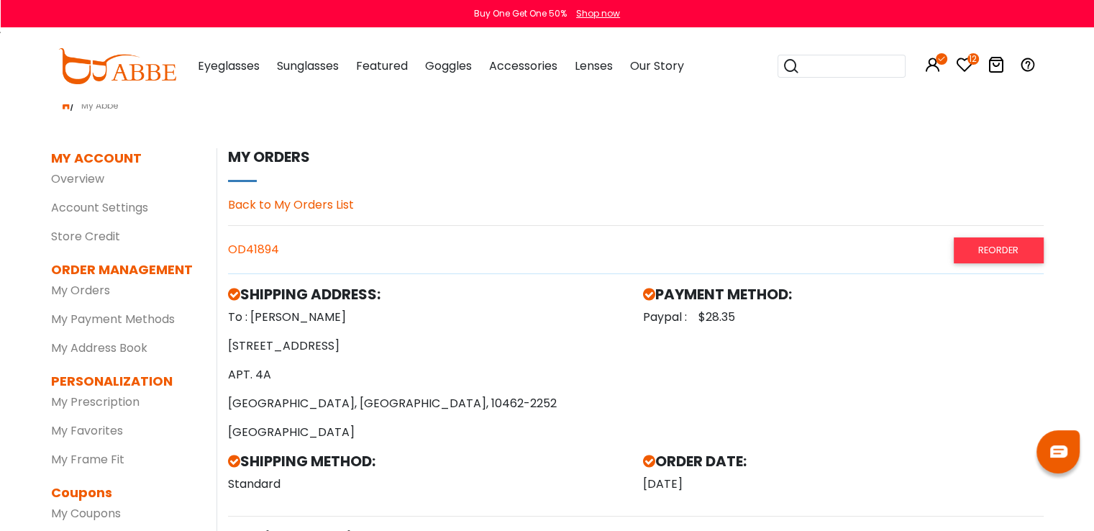
scroll to position [0, 0]
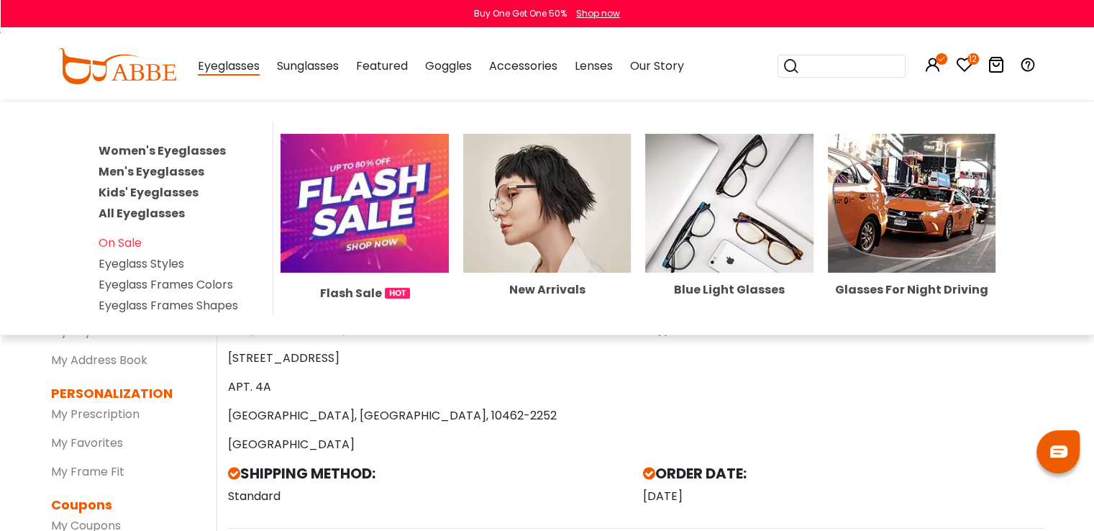
click at [191, 151] on link "Women's Eyeglasses" at bounding box center [162, 150] width 127 height 17
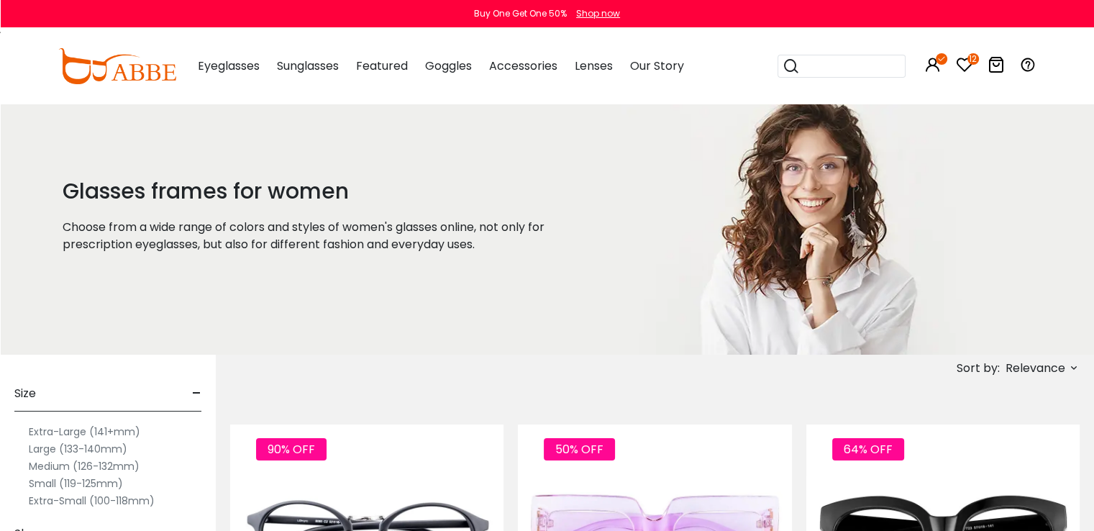
click at [1070, 367] on icon at bounding box center [1074, 368] width 12 height 12
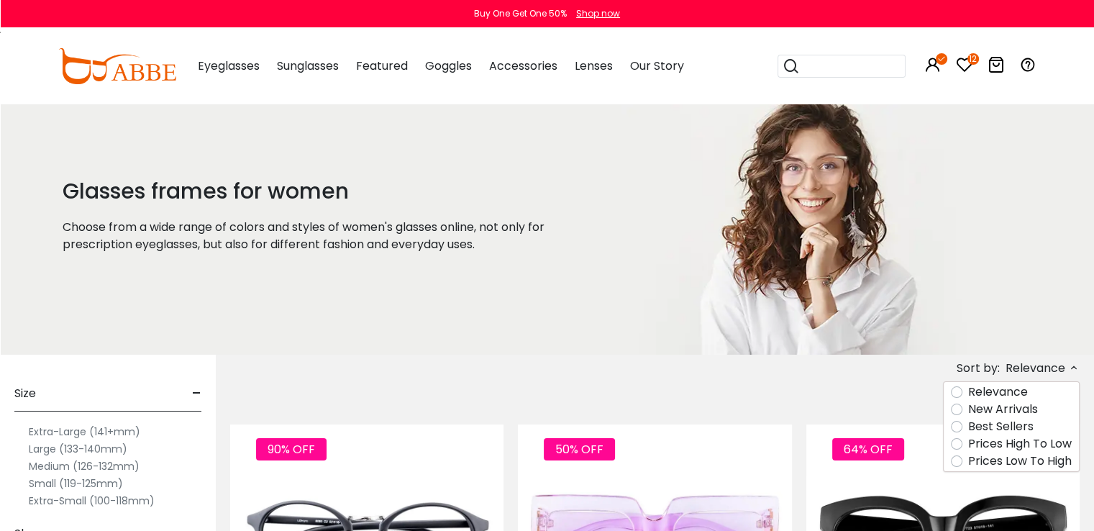
click at [968, 461] on label "Prices Low To High" at bounding box center [1020, 460] width 104 height 17
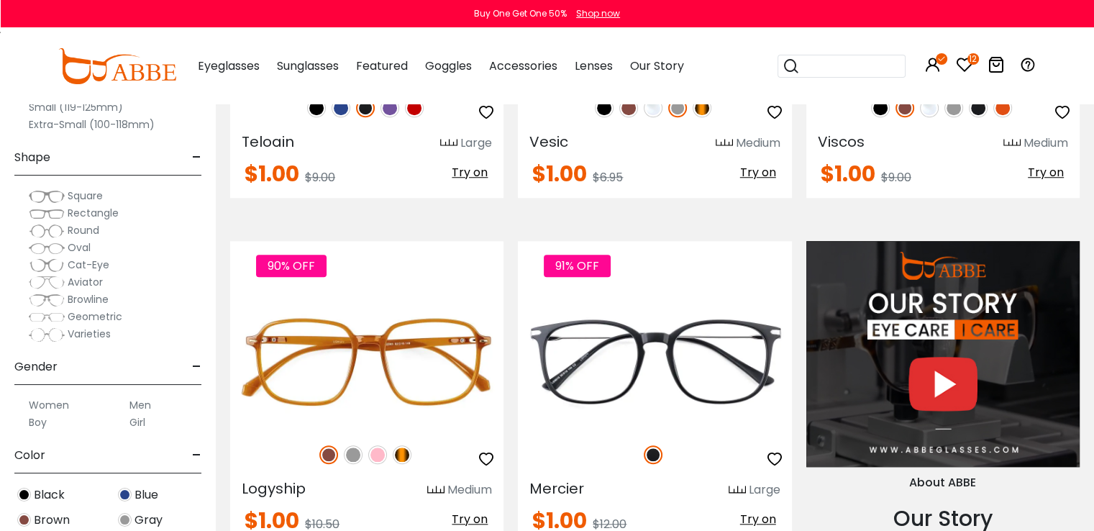
scroll to position [149, 0]
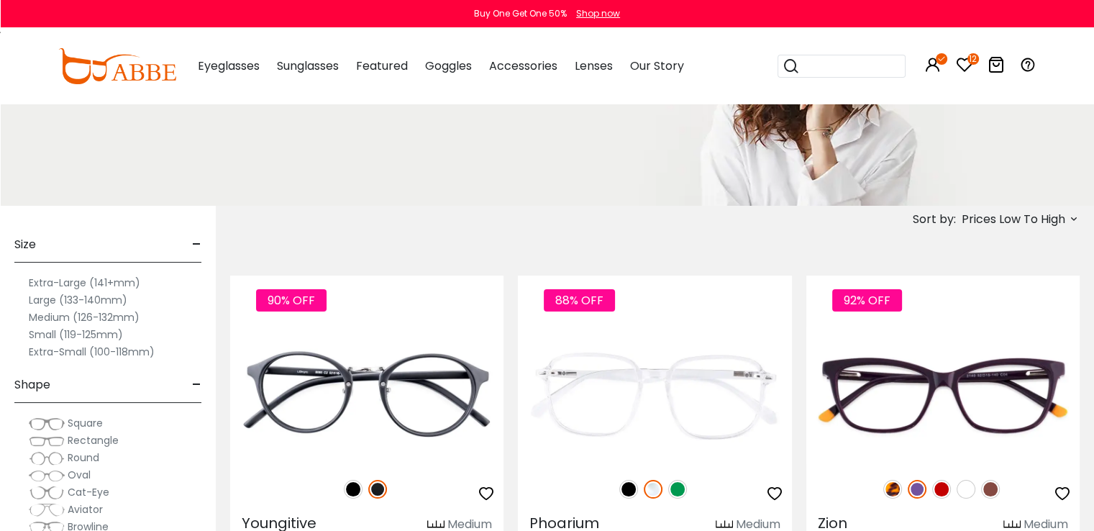
drag, startPoint x: 1099, startPoint y: 39, endPoint x: 1070, endPoint y: 4, distance: 45.4
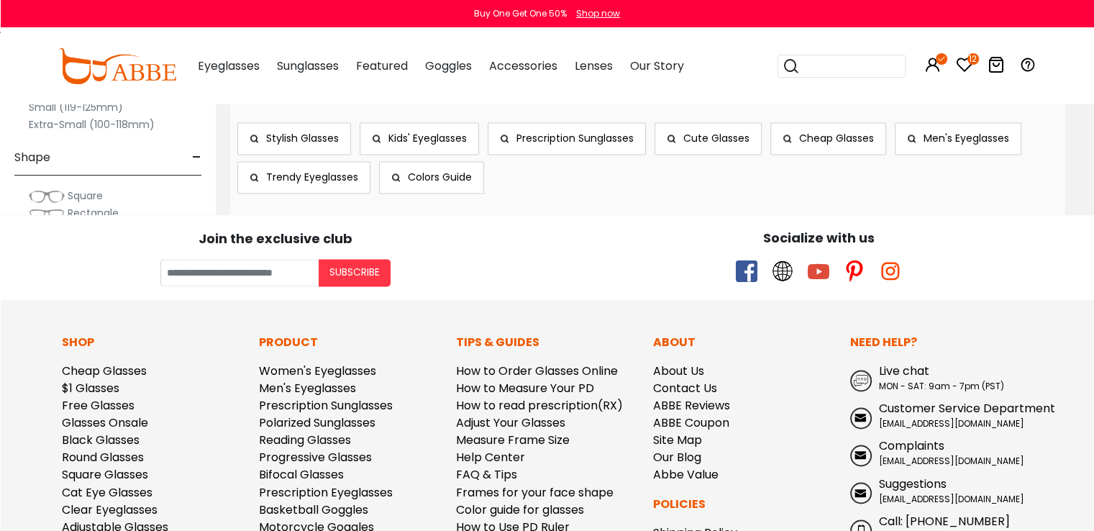
scroll to position [7857, 0]
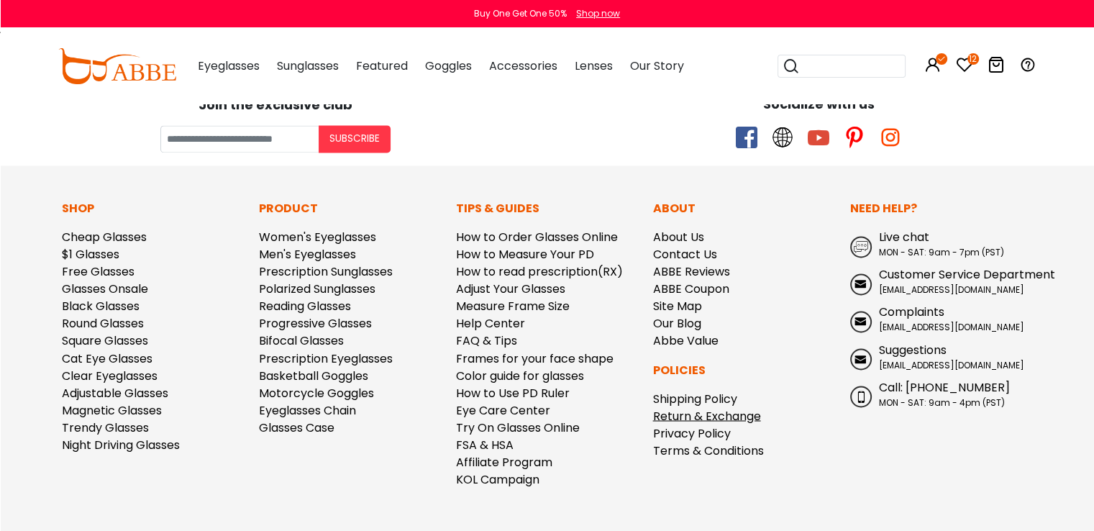
click at [724, 408] on link "Return & Exchange" at bounding box center [707, 415] width 108 height 17
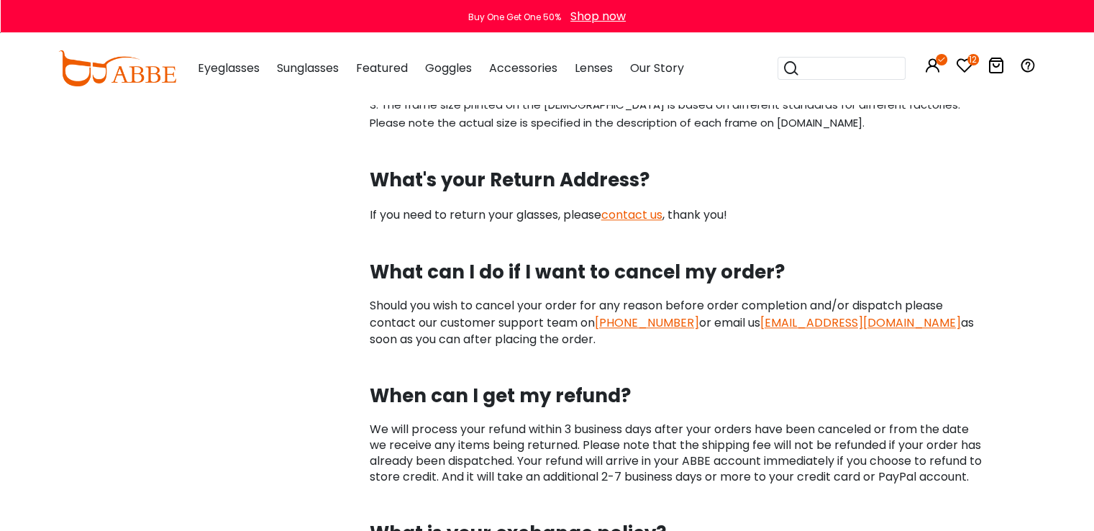
scroll to position [1594, 0]
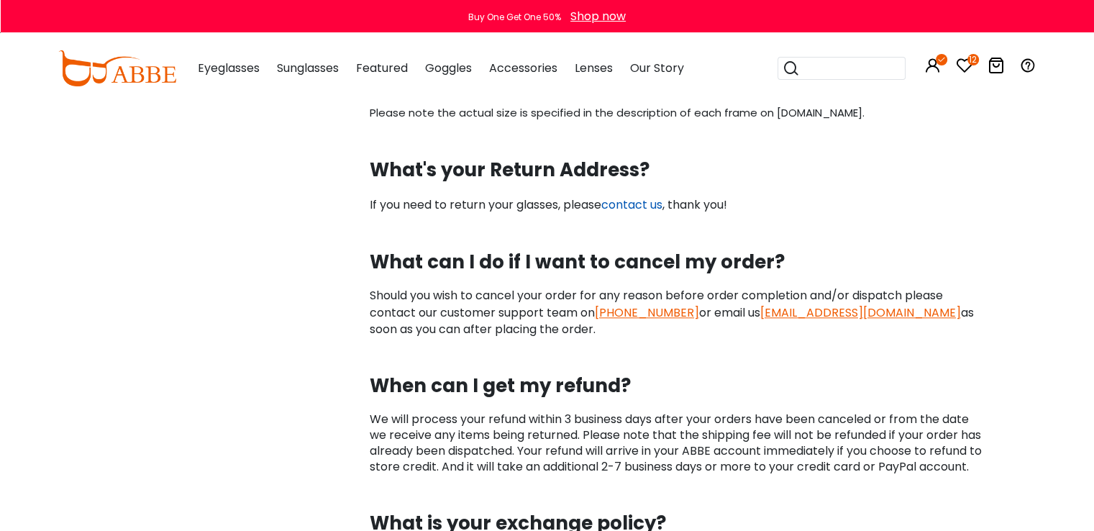
click at [640, 201] on link "contact us" at bounding box center [631, 204] width 61 height 17
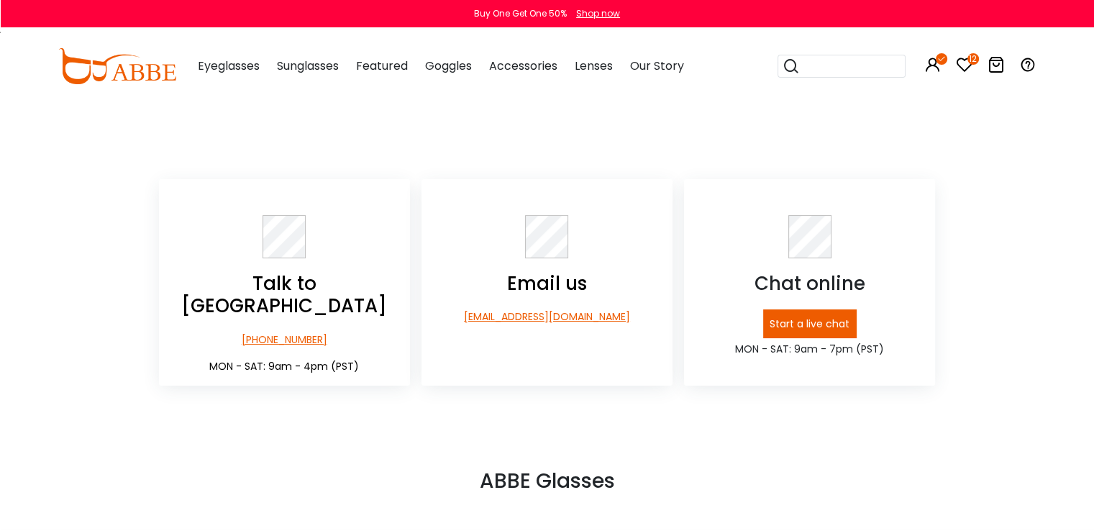
scroll to position [216, 0]
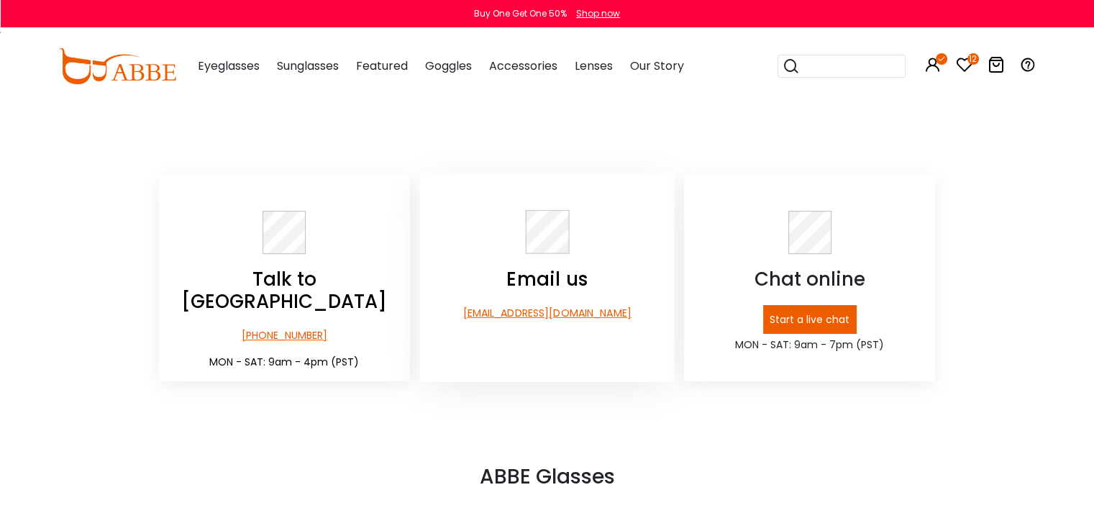
click at [585, 314] on p "[EMAIL_ADDRESS][DOMAIN_NAME]" at bounding box center [546, 313] width 255 height 15
